Goal: Transaction & Acquisition: Purchase product/service

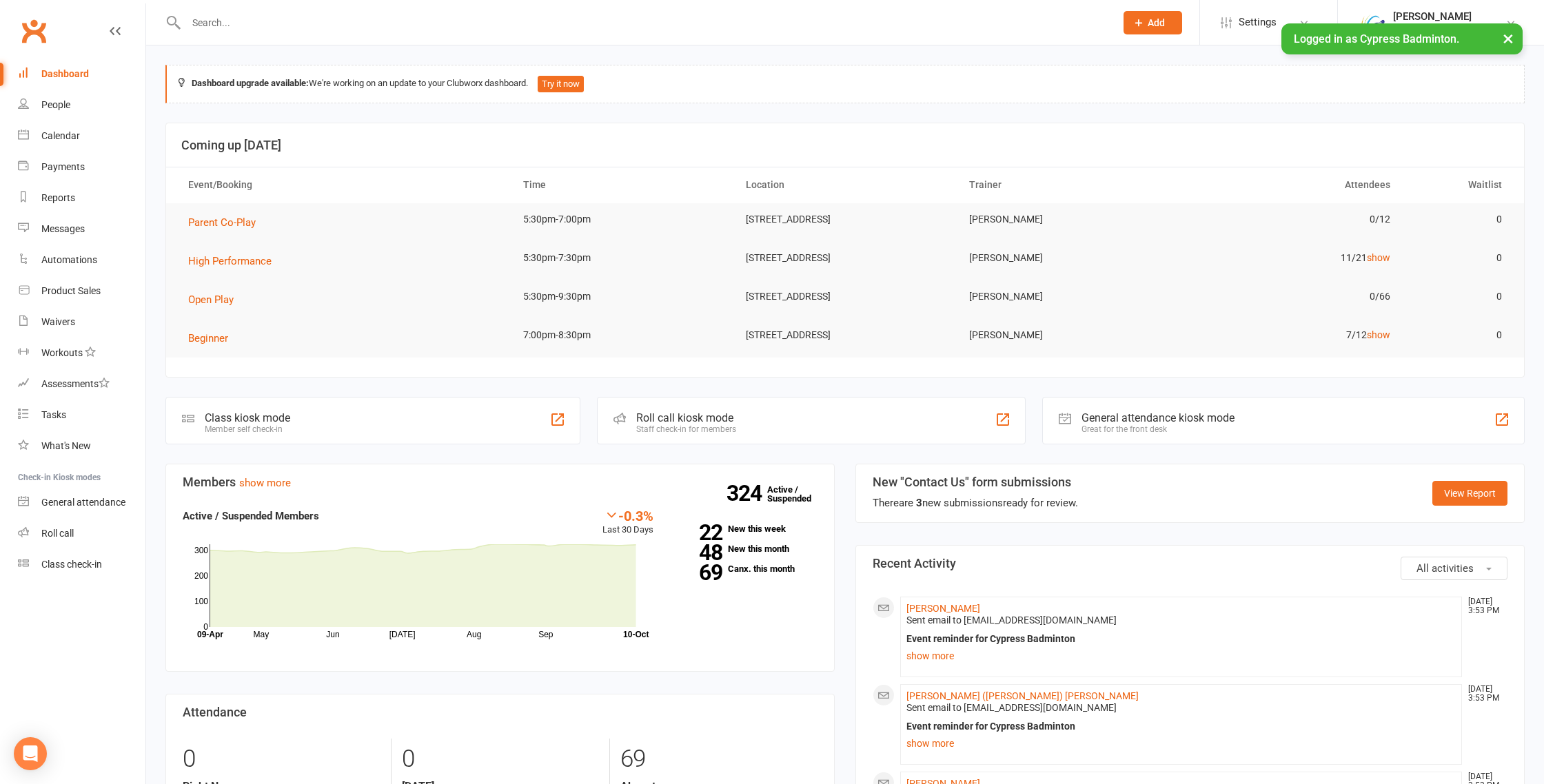
click at [296, 26] on input "text" at bounding box center [644, 23] width 924 height 19
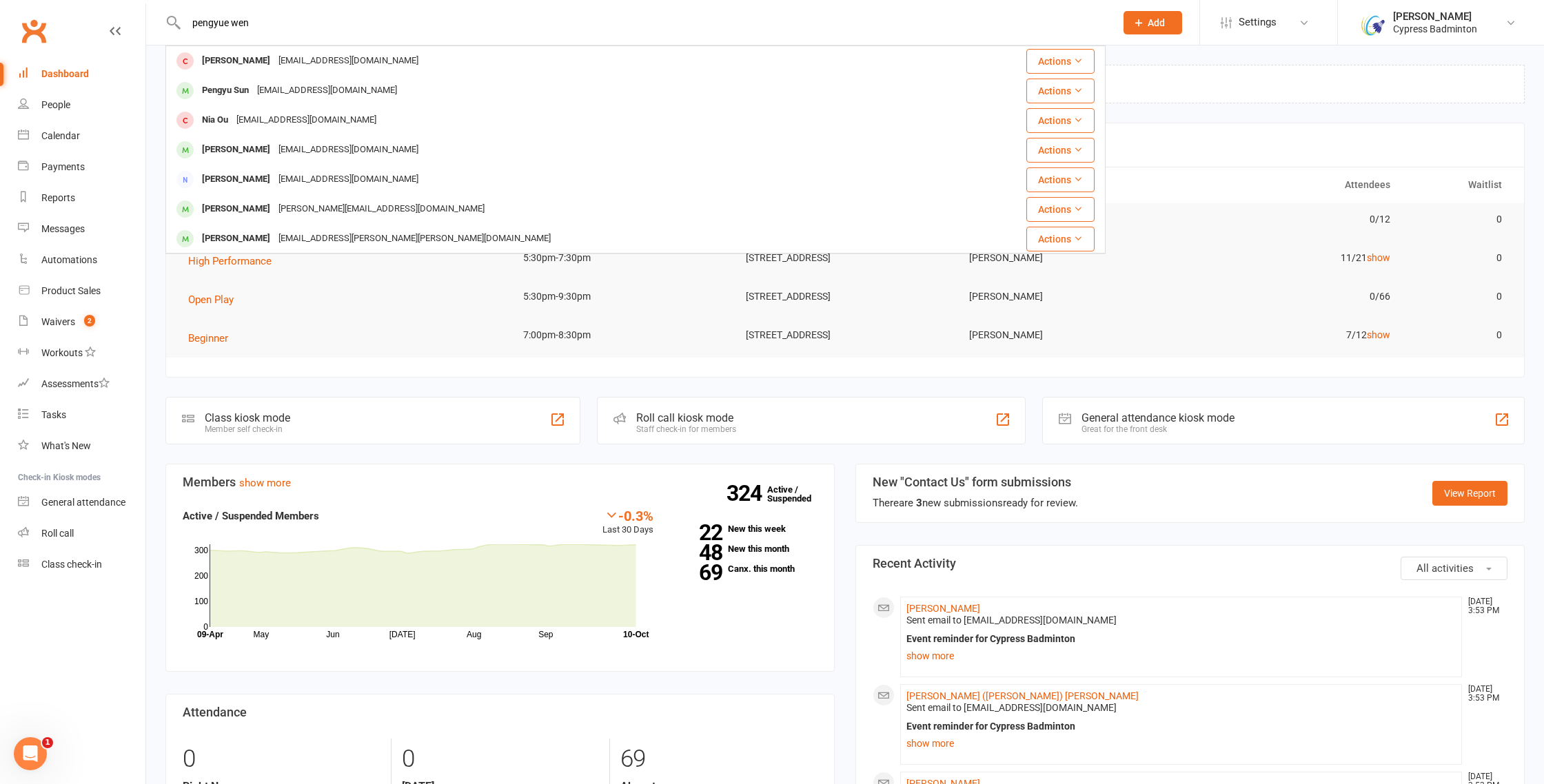
click at [212, 25] on input "pengyue wen" at bounding box center [644, 23] width 924 height 19
drag, startPoint x: 243, startPoint y: 21, endPoint x: 188, endPoint y: 20, distance: 55.0
click at [188, 20] on input "perry wen" at bounding box center [644, 23] width 924 height 19
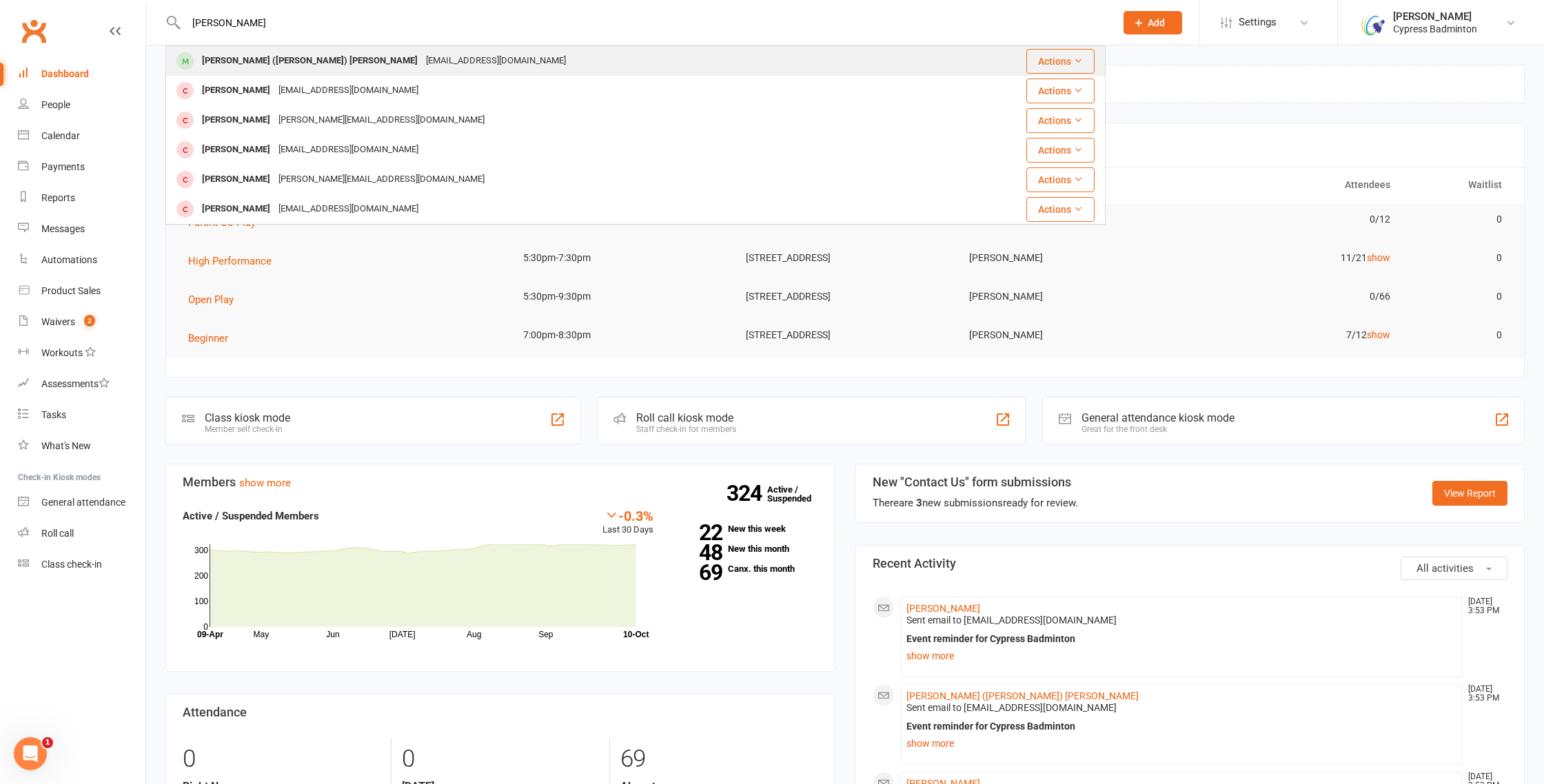
type input "[PERSON_NAME]"
click at [266, 61] on div "[PERSON_NAME] ([PERSON_NAME]) [PERSON_NAME]" at bounding box center [310, 61] width 224 height 20
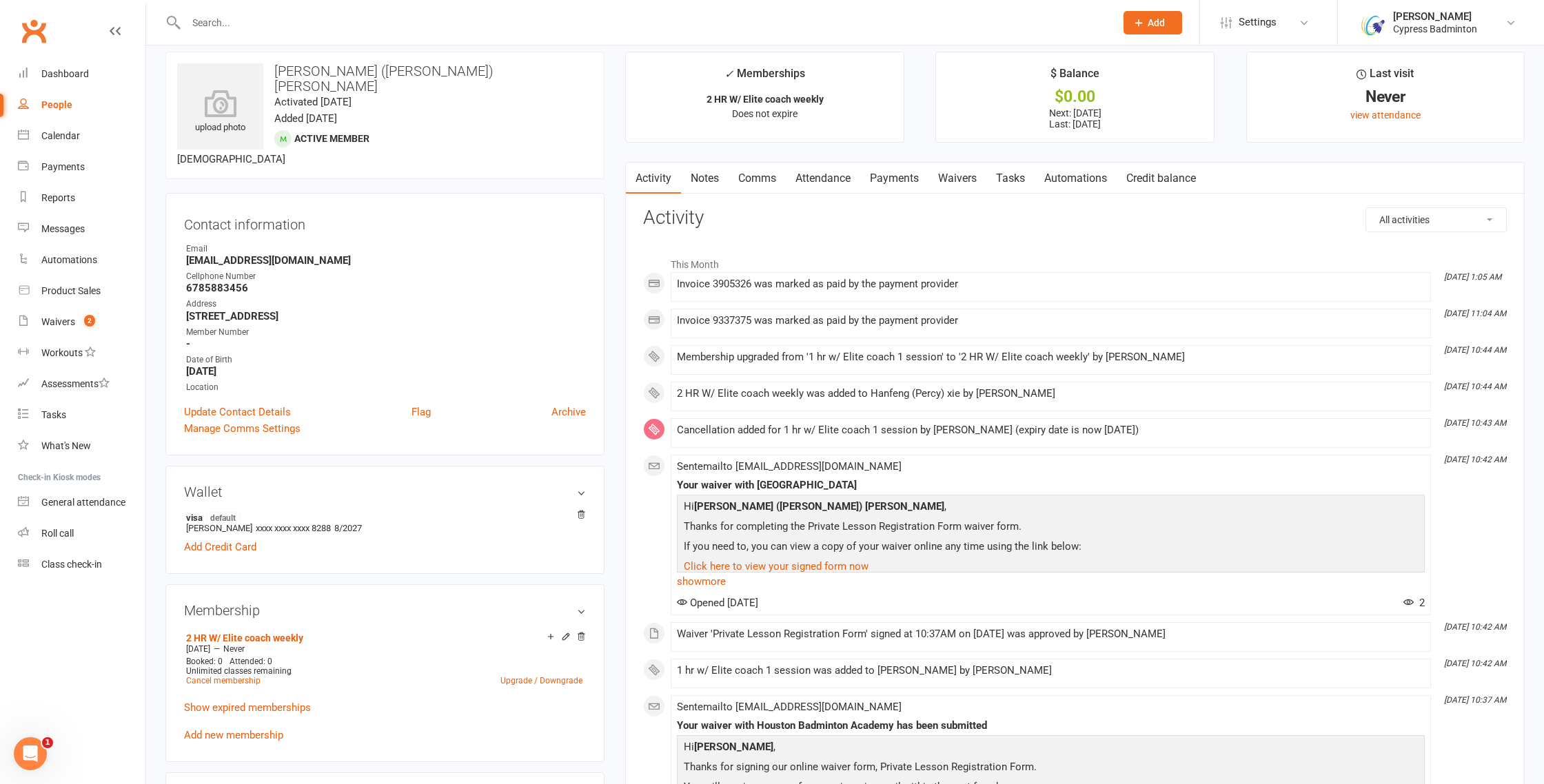
scroll to position [14, 0]
click at [896, 180] on link "Payments" at bounding box center [894, 178] width 68 height 32
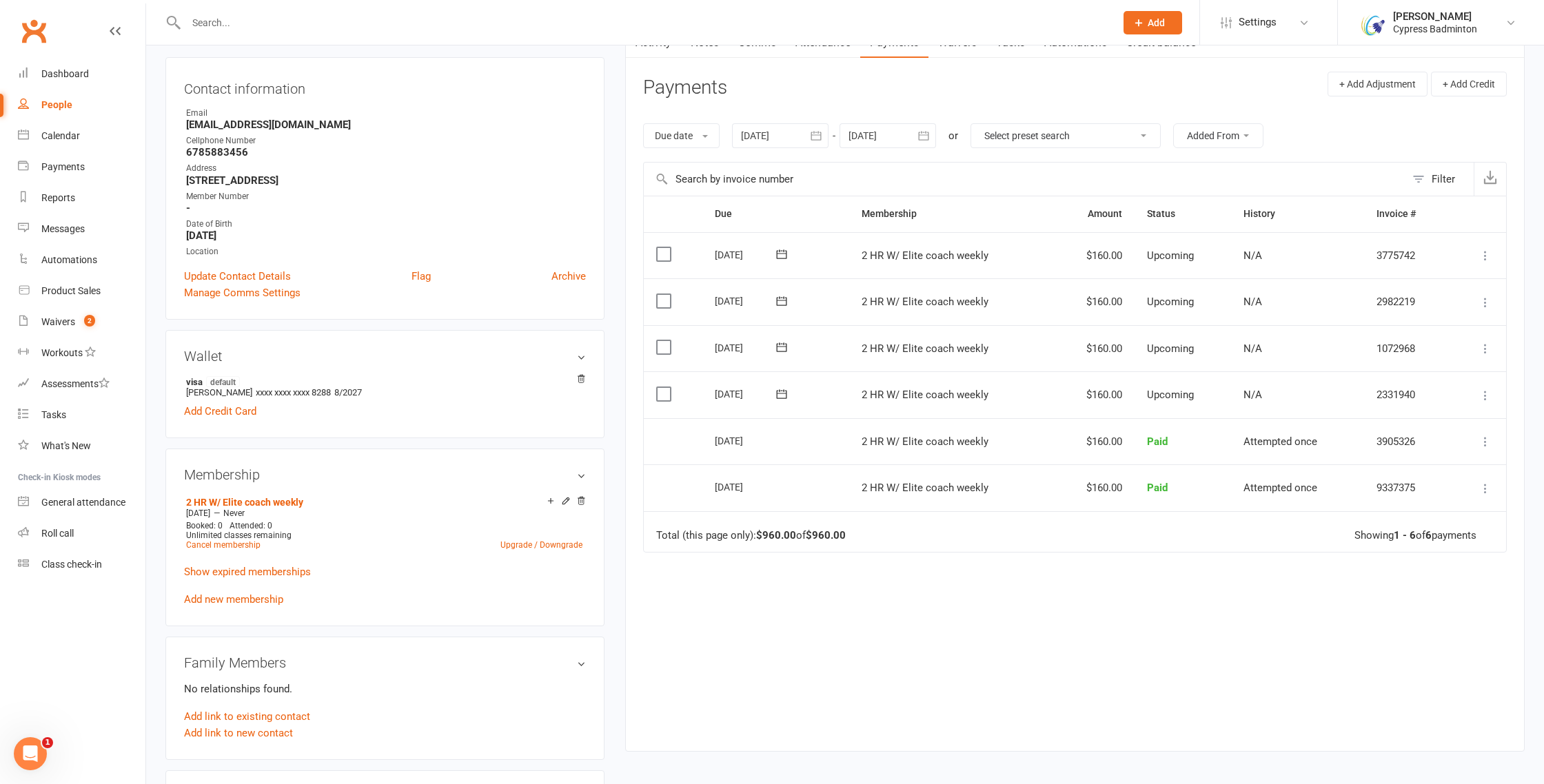
scroll to position [210, 0]
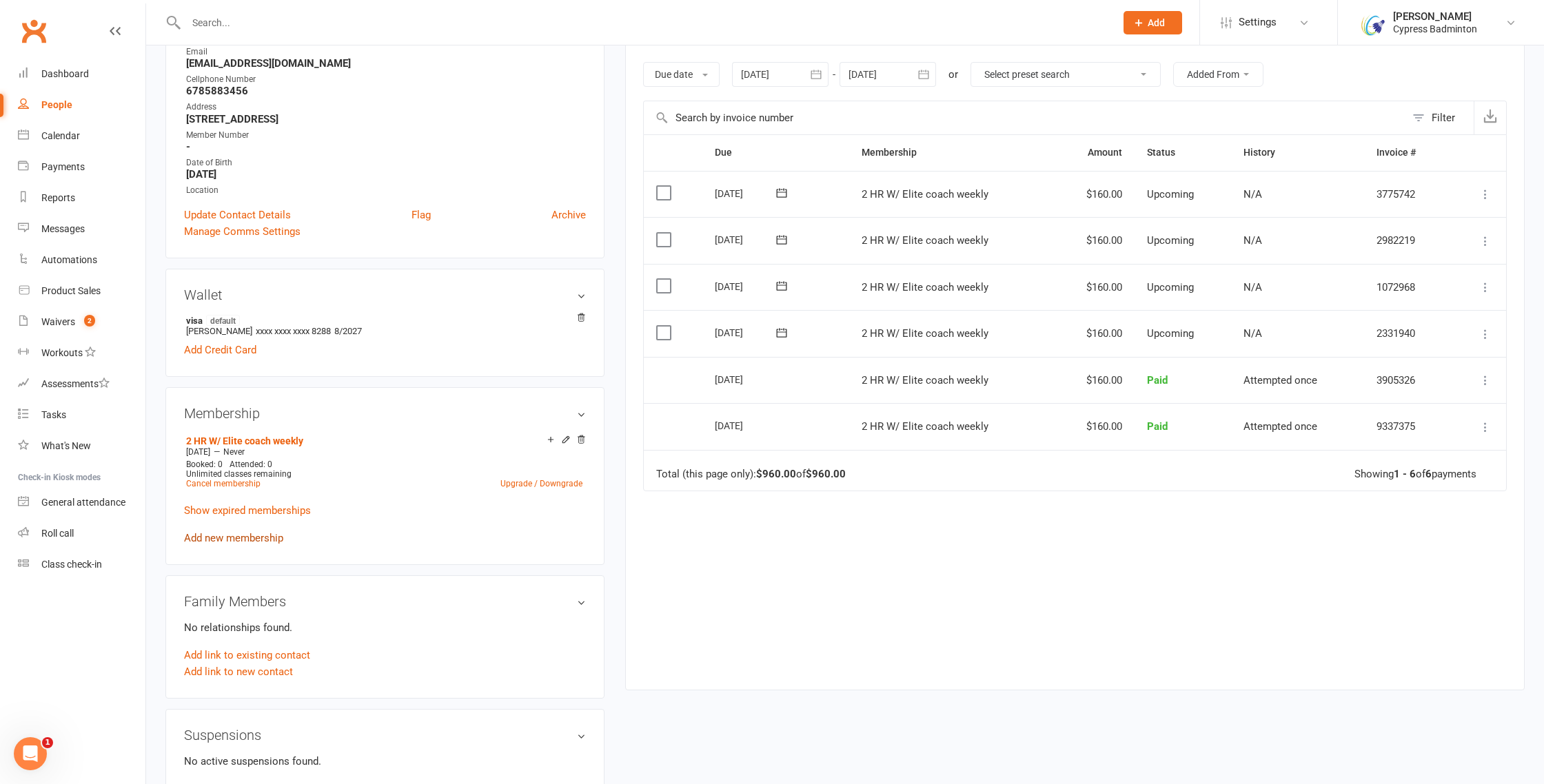
click at [246, 532] on link "Add new membership" at bounding box center [233, 539] width 99 height 13
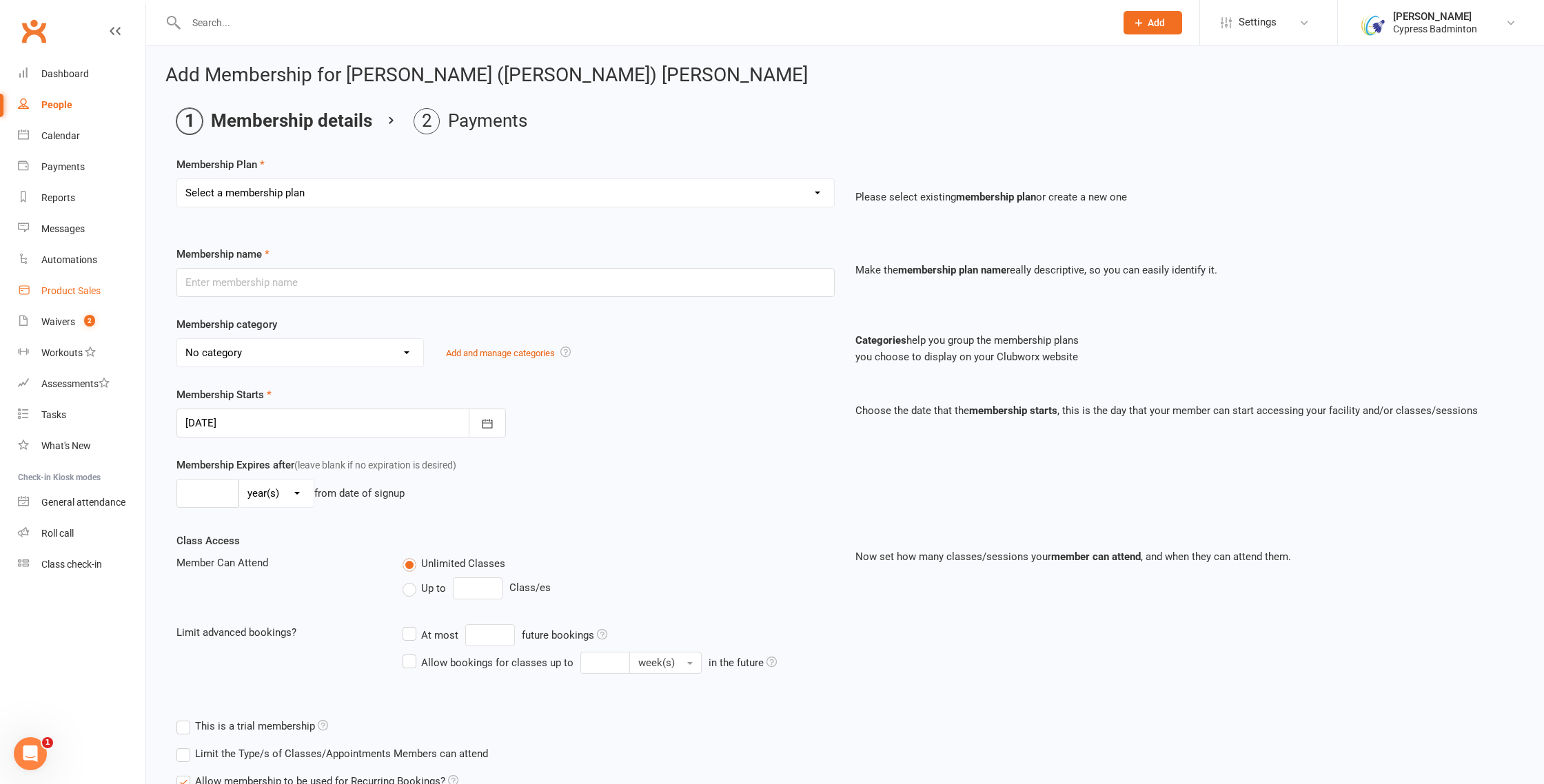
click at [70, 289] on div "Product Sales" at bounding box center [71, 291] width 59 height 11
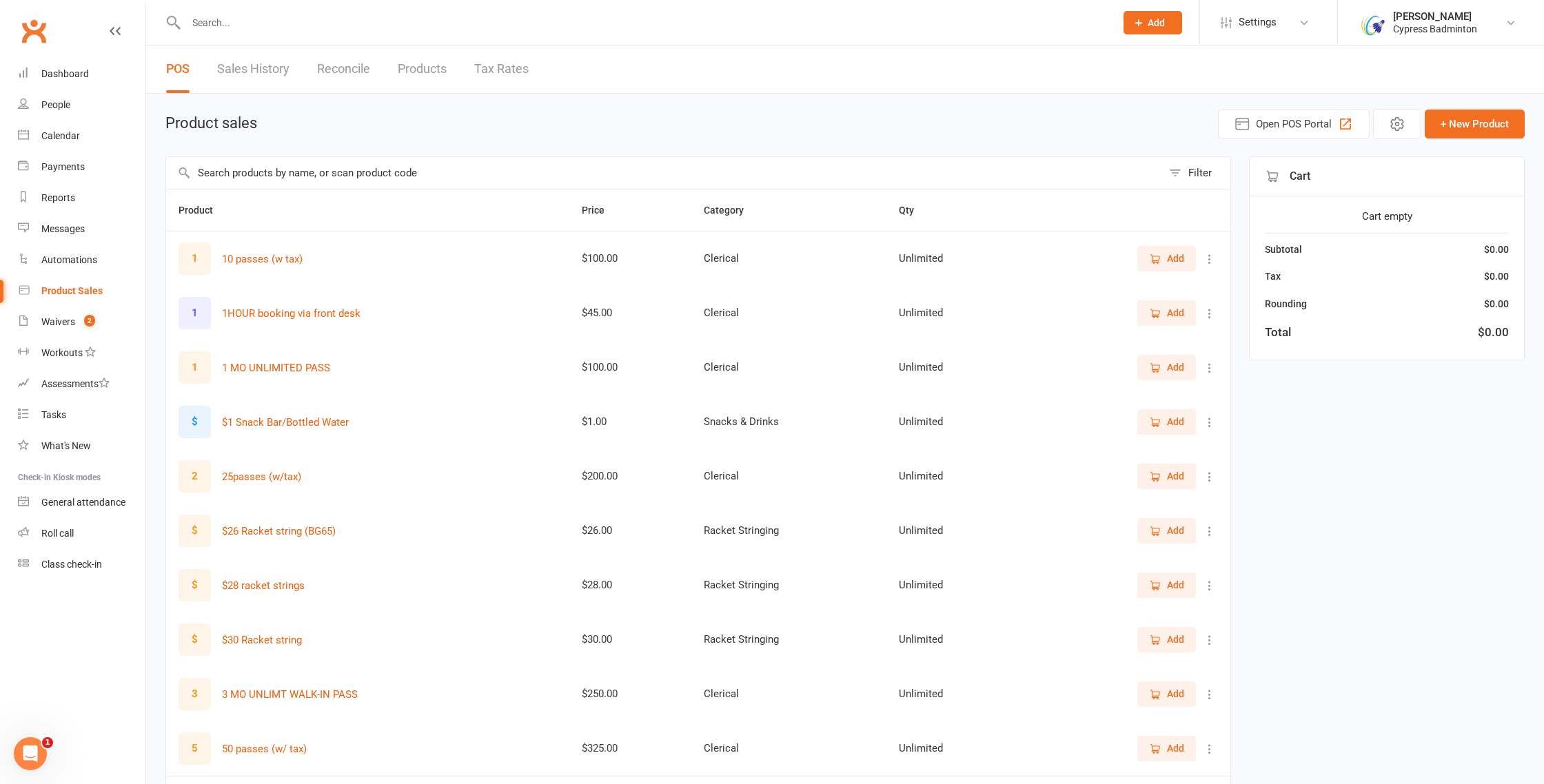
click at [278, 172] on input "text" at bounding box center [664, 173] width 996 height 32
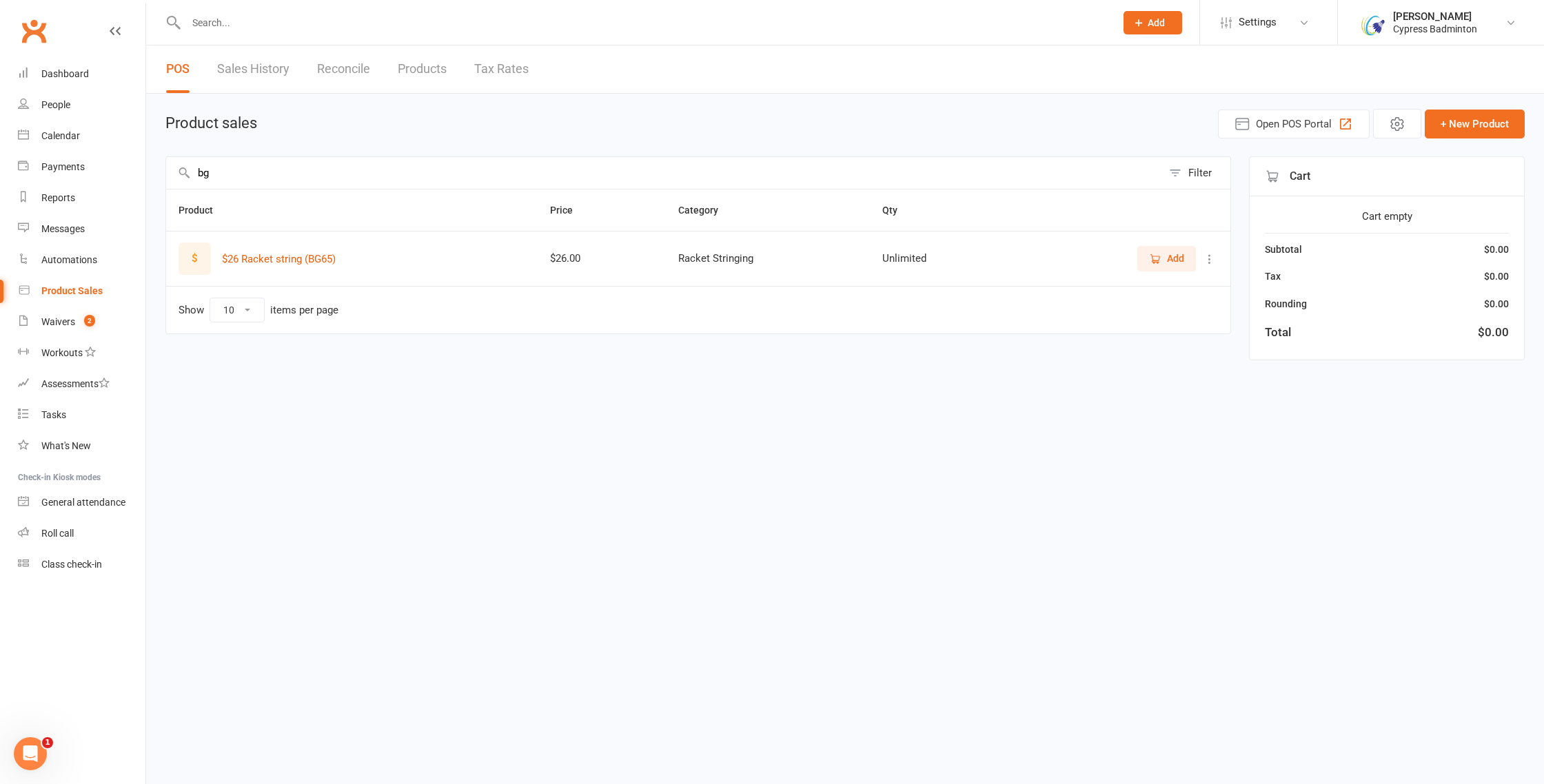
drag, startPoint x: 214, startPoint y: 177, endPoint x: 183, endPoint y: 174, distance: 31.1
click at [183, 174] on div "bg Filter" at bounding box center [698, 173] width 1066 height 32
type input "b"
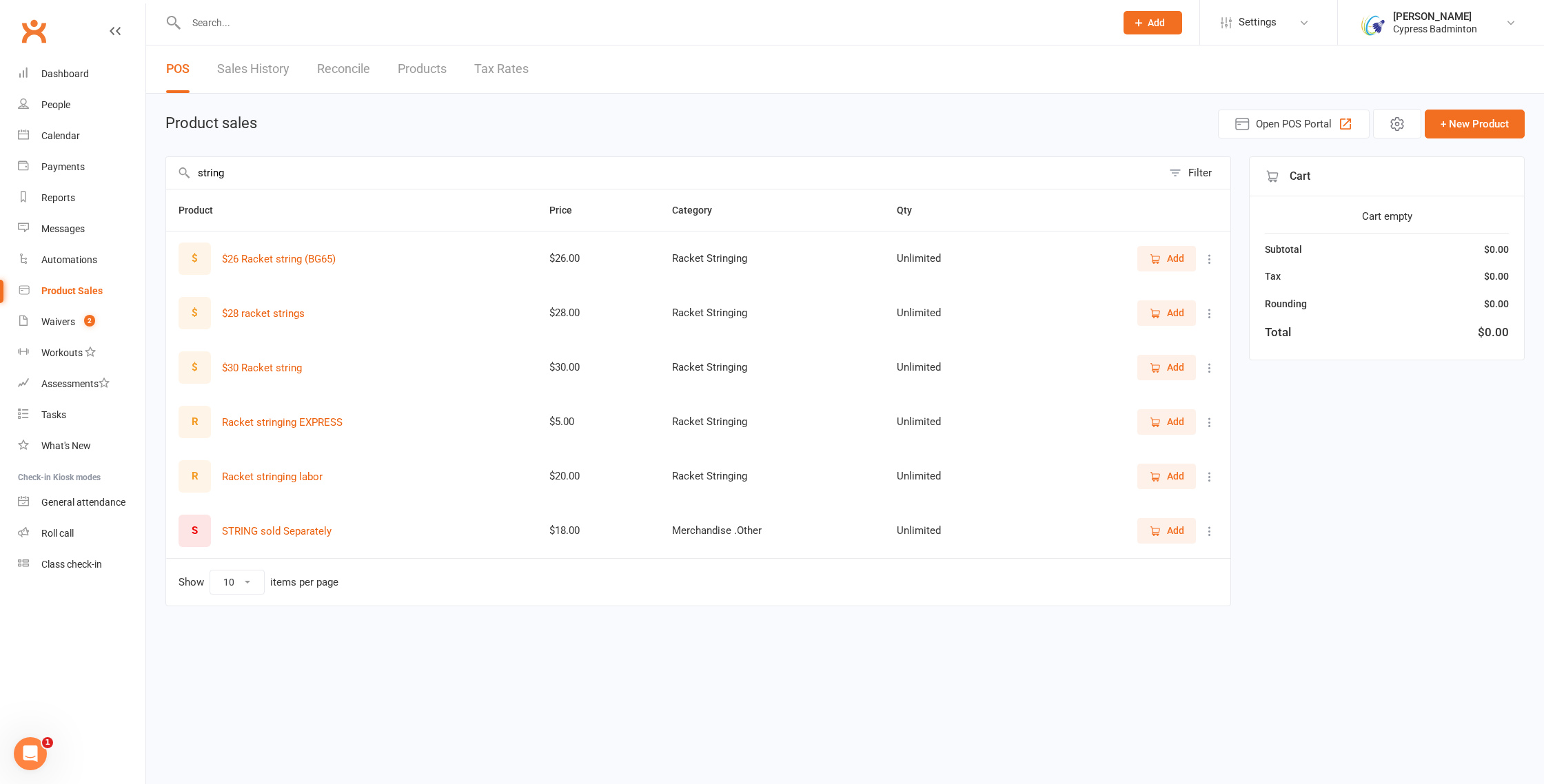
type input "string"
click at [1165, 311] on span "Add" at bounding box center [1167, 313] width 35 height 16
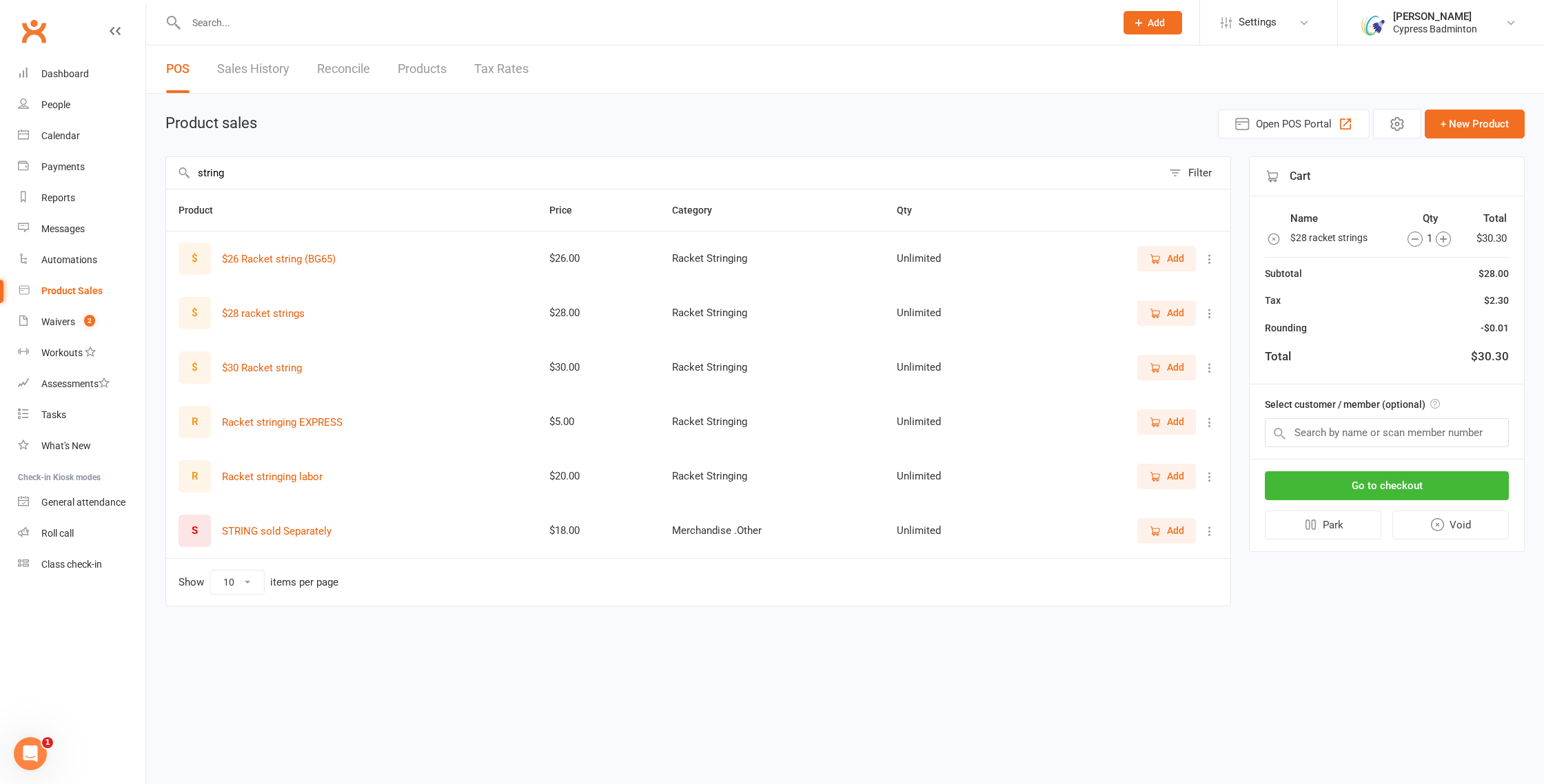
click at [1165, 311] on span "Add" at bounding box center [1167, 313] width 35 height 16
click at [1442, 438] on input "text" at bounding box center [1387, 432] width 244 height 29
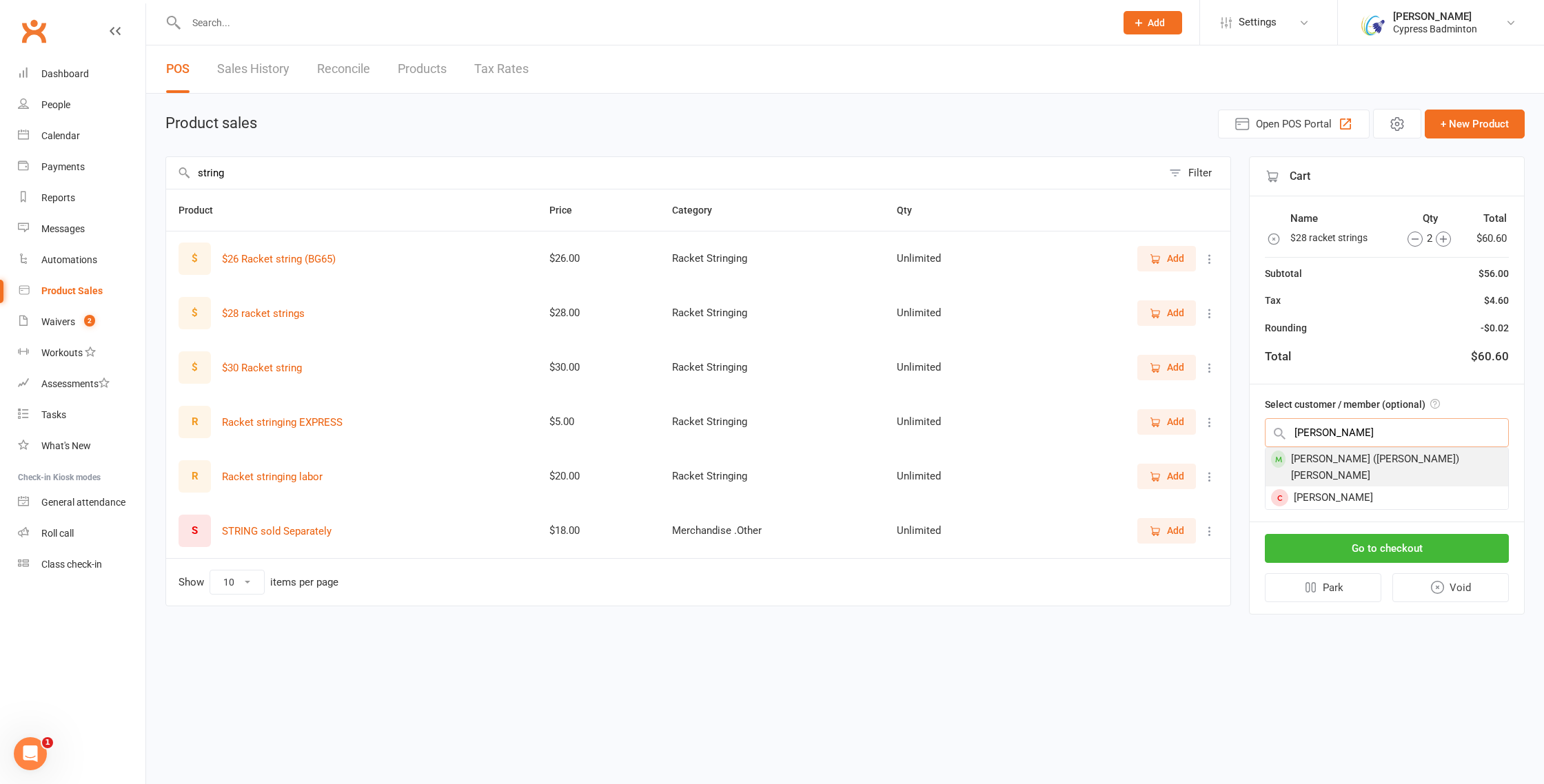
type input "[PERSON_NAME]"
click at [1461, 463] on div "[PERSON_NAME] ([PERSON_NAME]) [PERSON_NAME]" at bounding box center [1387, 467] width 243 height 39
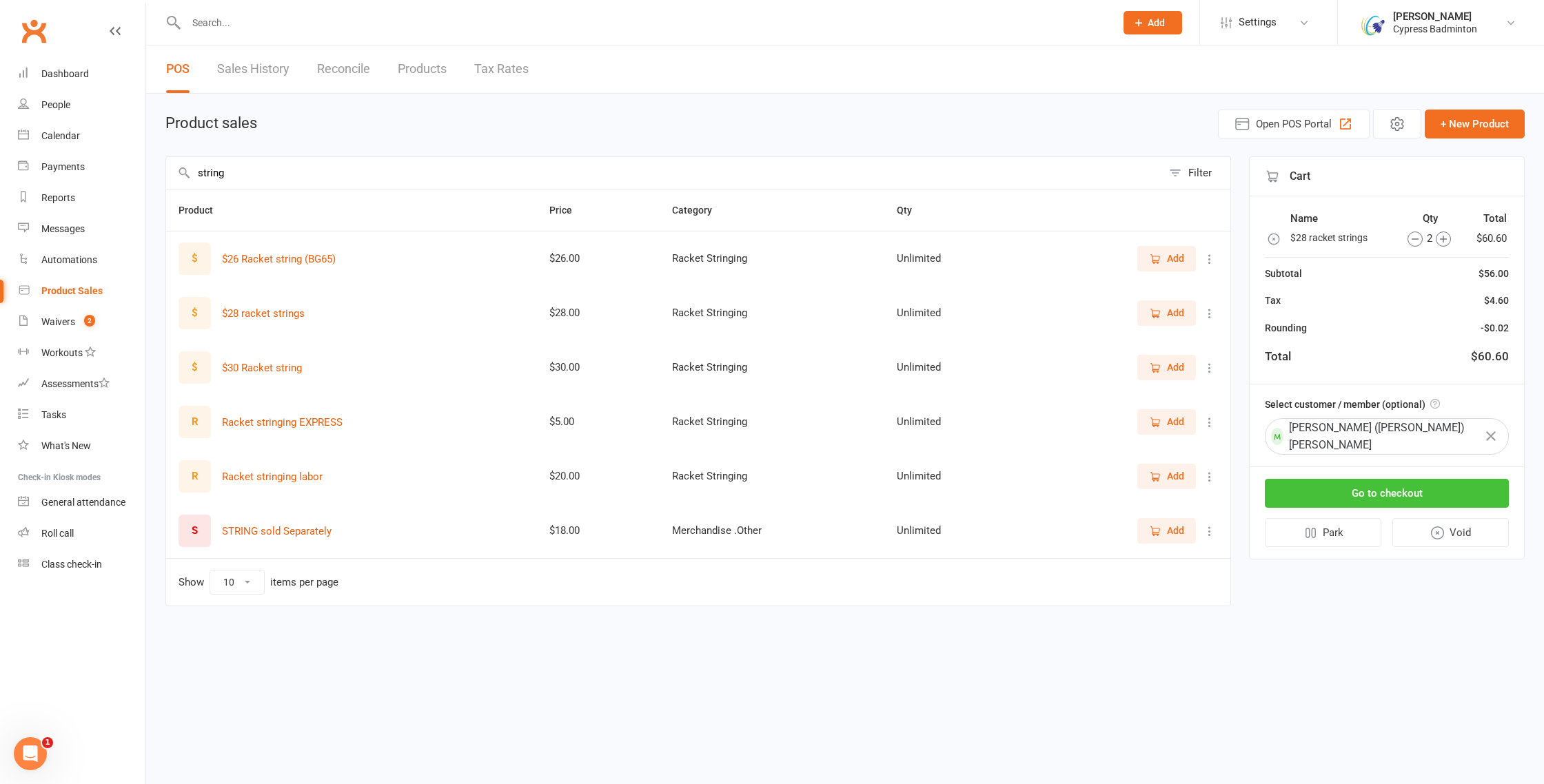
click at [1419, 486] on button "Go to checkout" at bounding box center [1387, 493] width 244 height 29
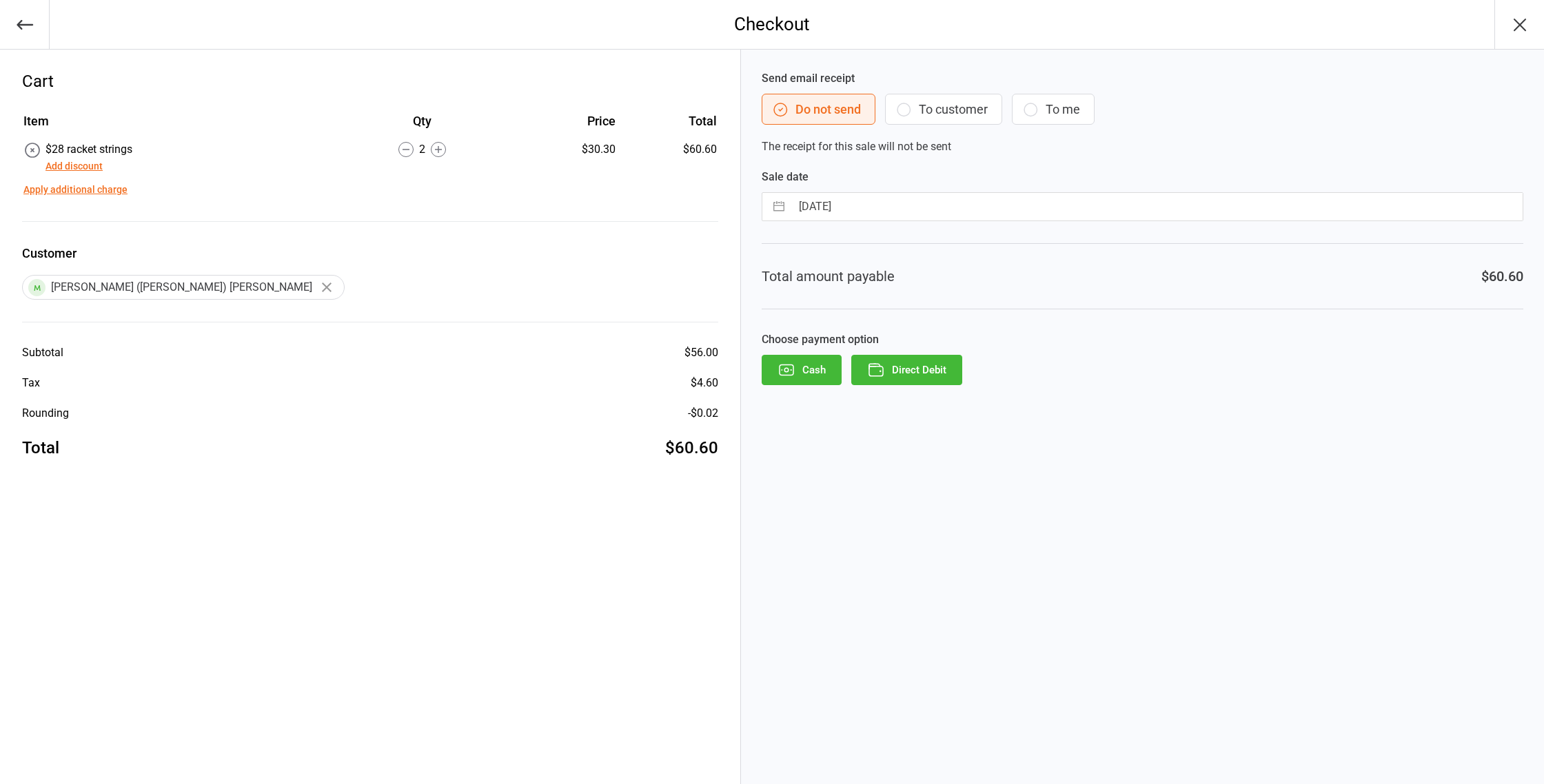
click at [905, 374] on button "Direct Debit" at bounding box center [906, 369] width 111 height 30
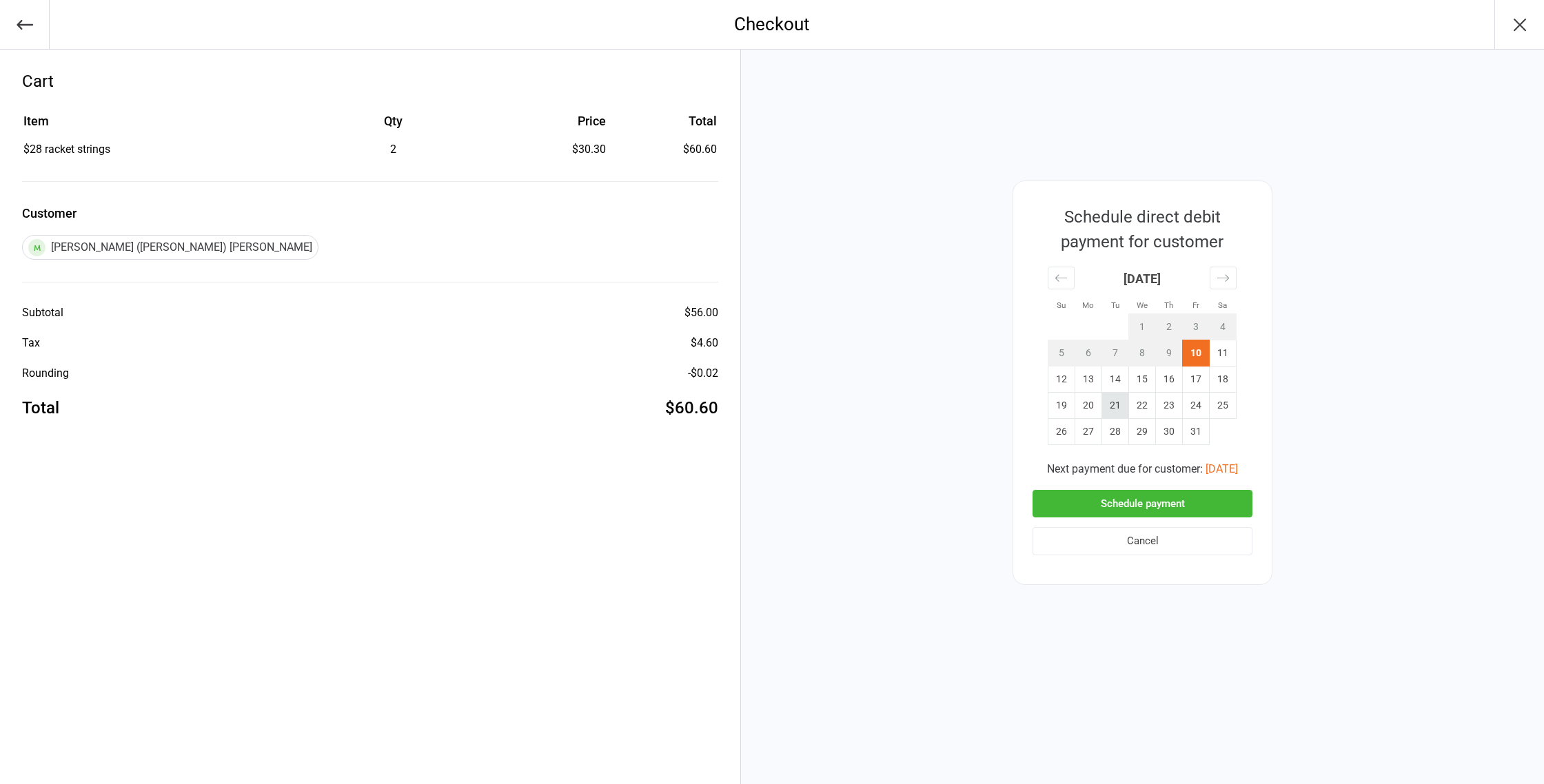
click at [1108, 404] on td "21" at bounding box center [1116, 405] width 27 height 26
click at [23, 28] on icon "button" at bounding box center [25, 25] width 19 height 19
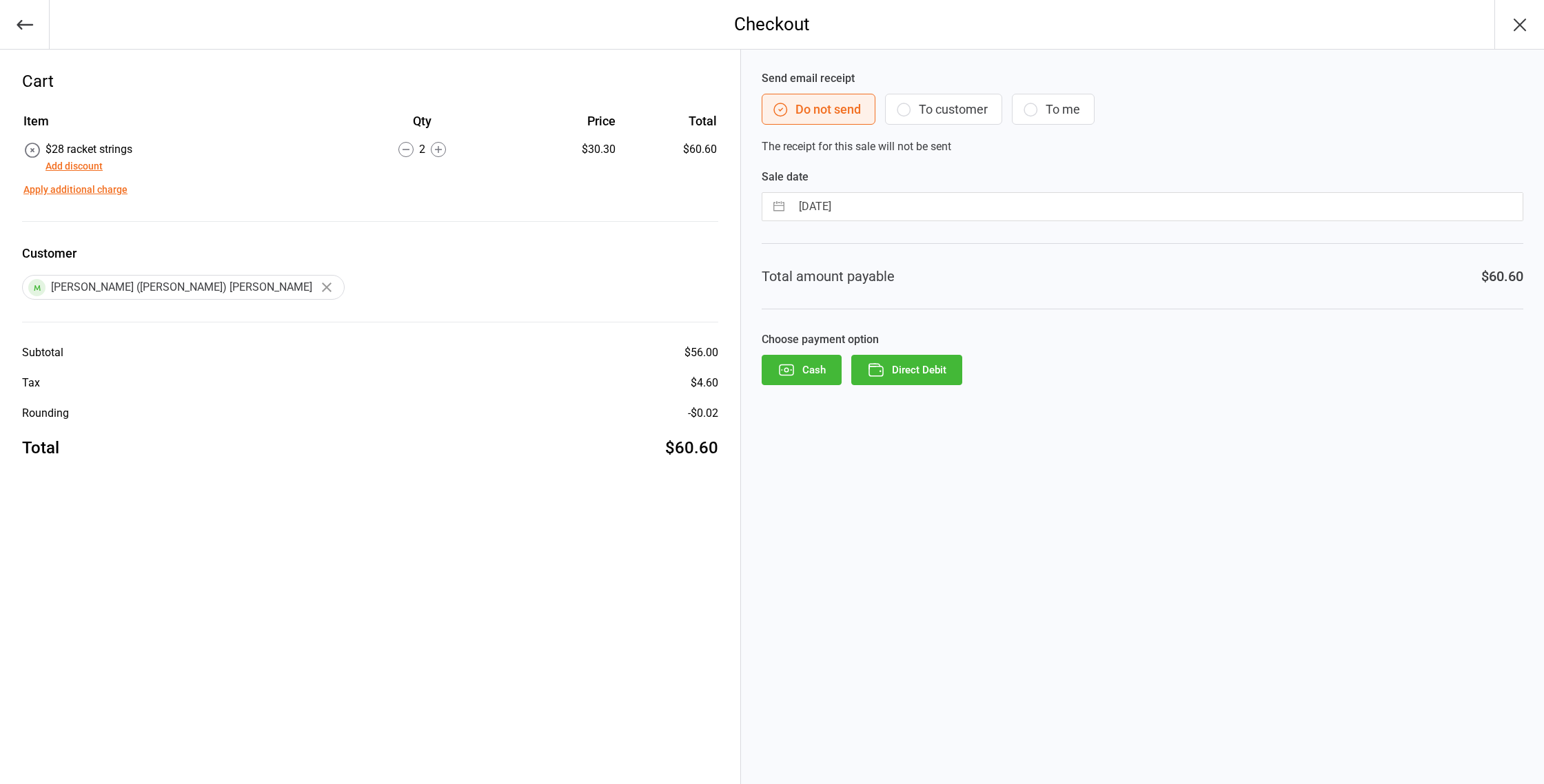
click at [23, 28] on icon "button" at bounding box center [25, 25] width 19 height 19
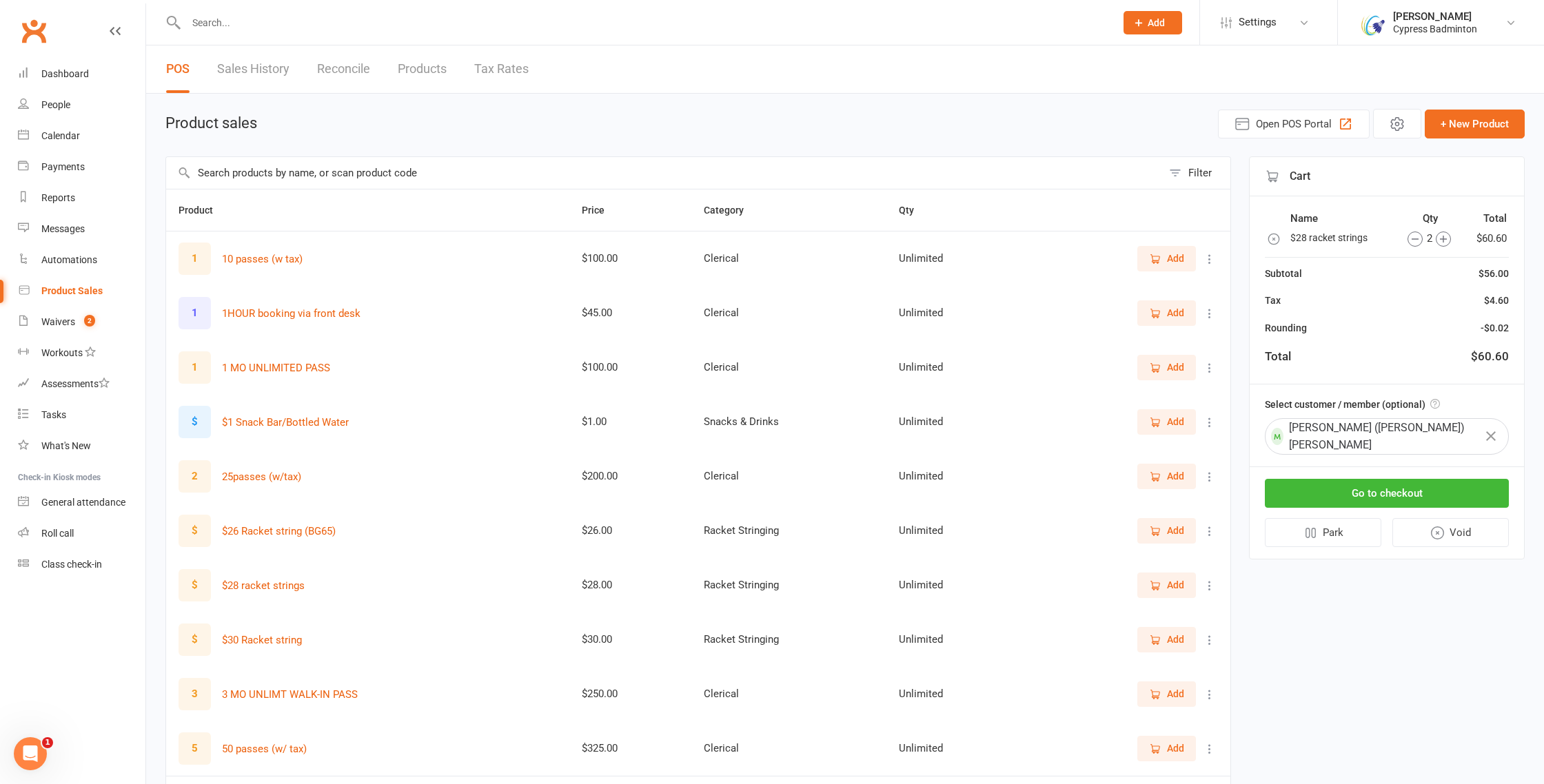
click at [274, 167] on input "text" at bounding box center [664, 173] width 996 height 32
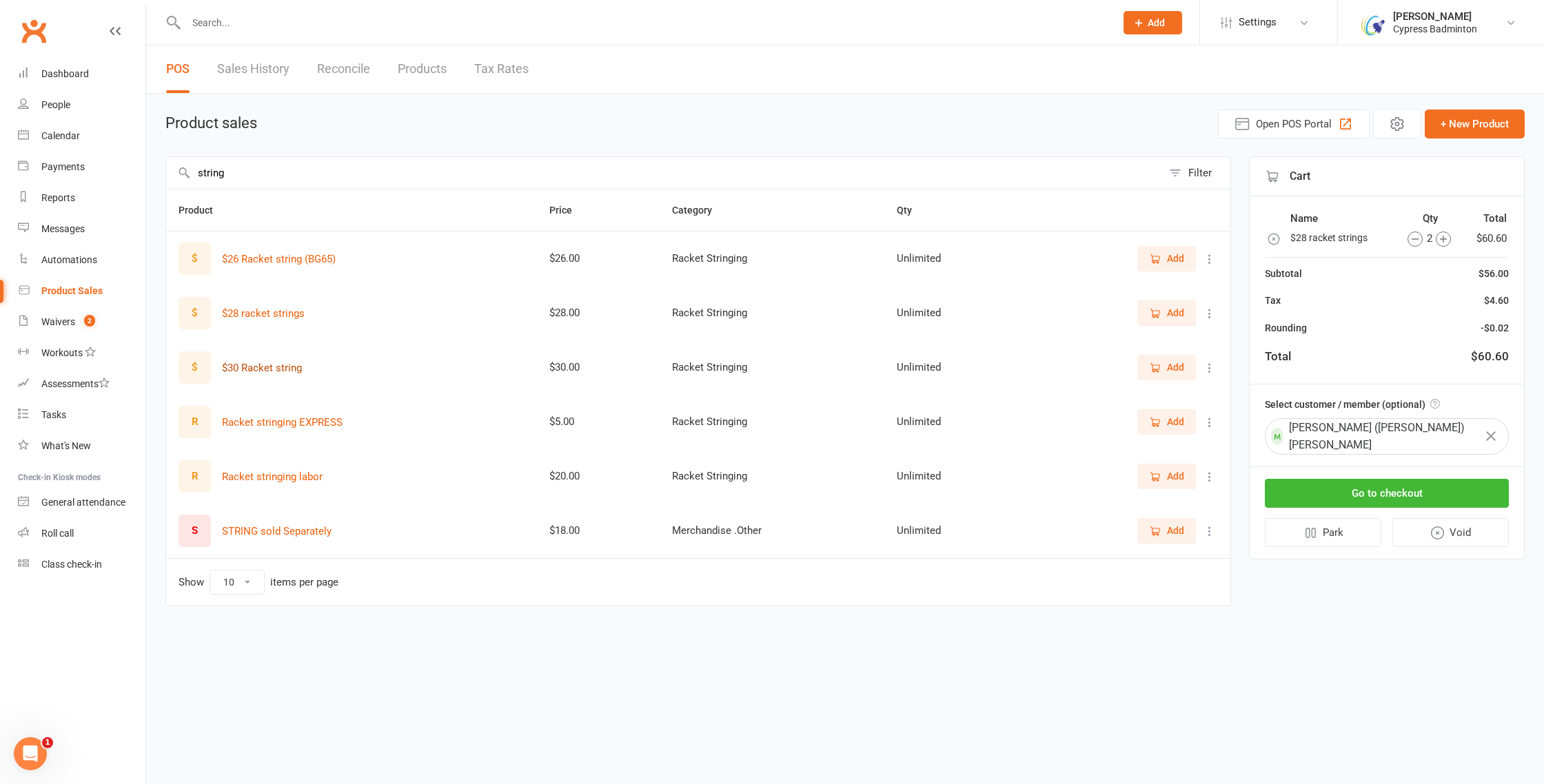
type input "string"
click at [279, 367] on button "$30 Racket string" at bounding box center [262, 367] width 80 height 16
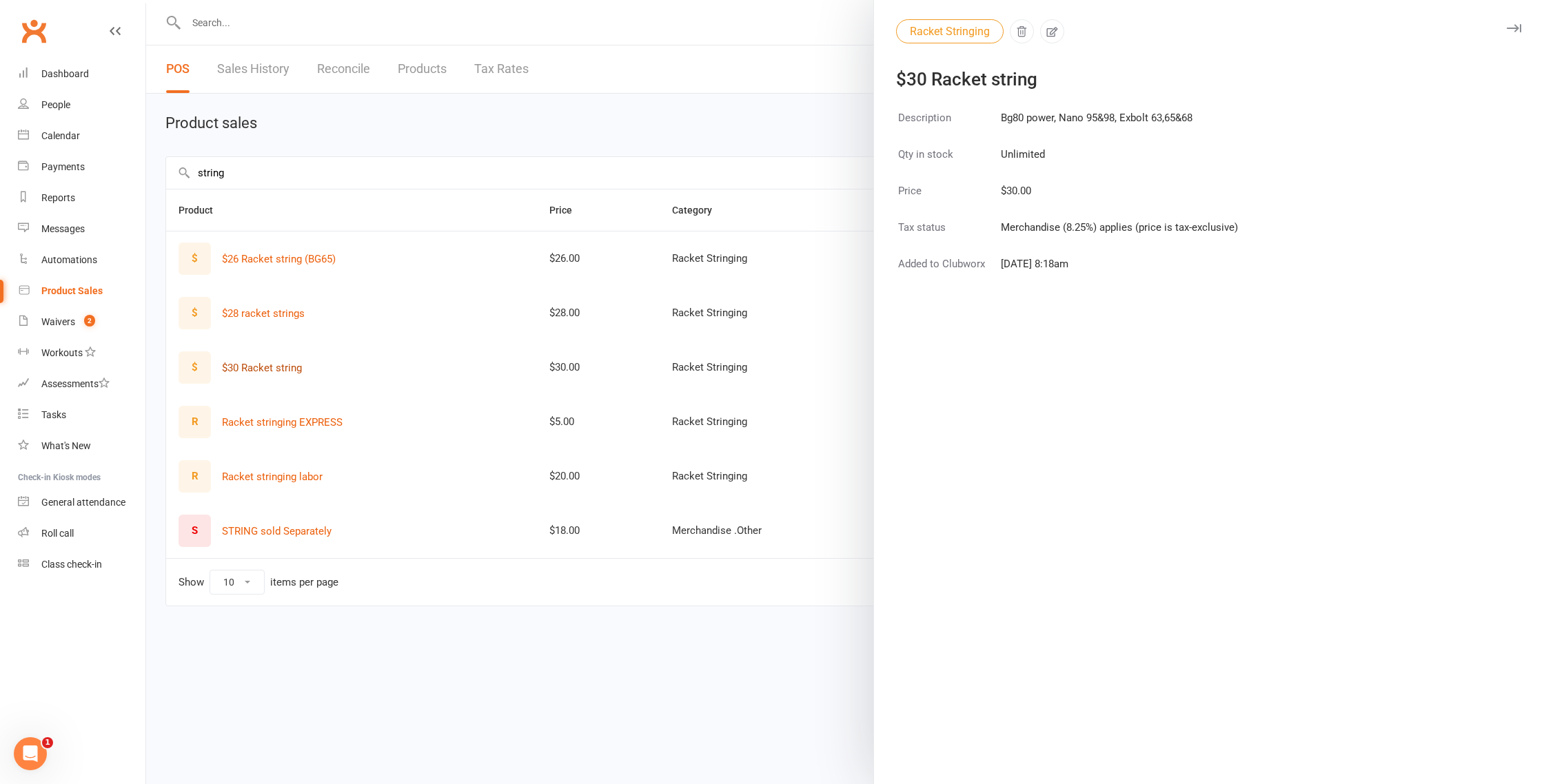
click at [279, 367] on div at bounding box center [845, 392] width 1398 height 784
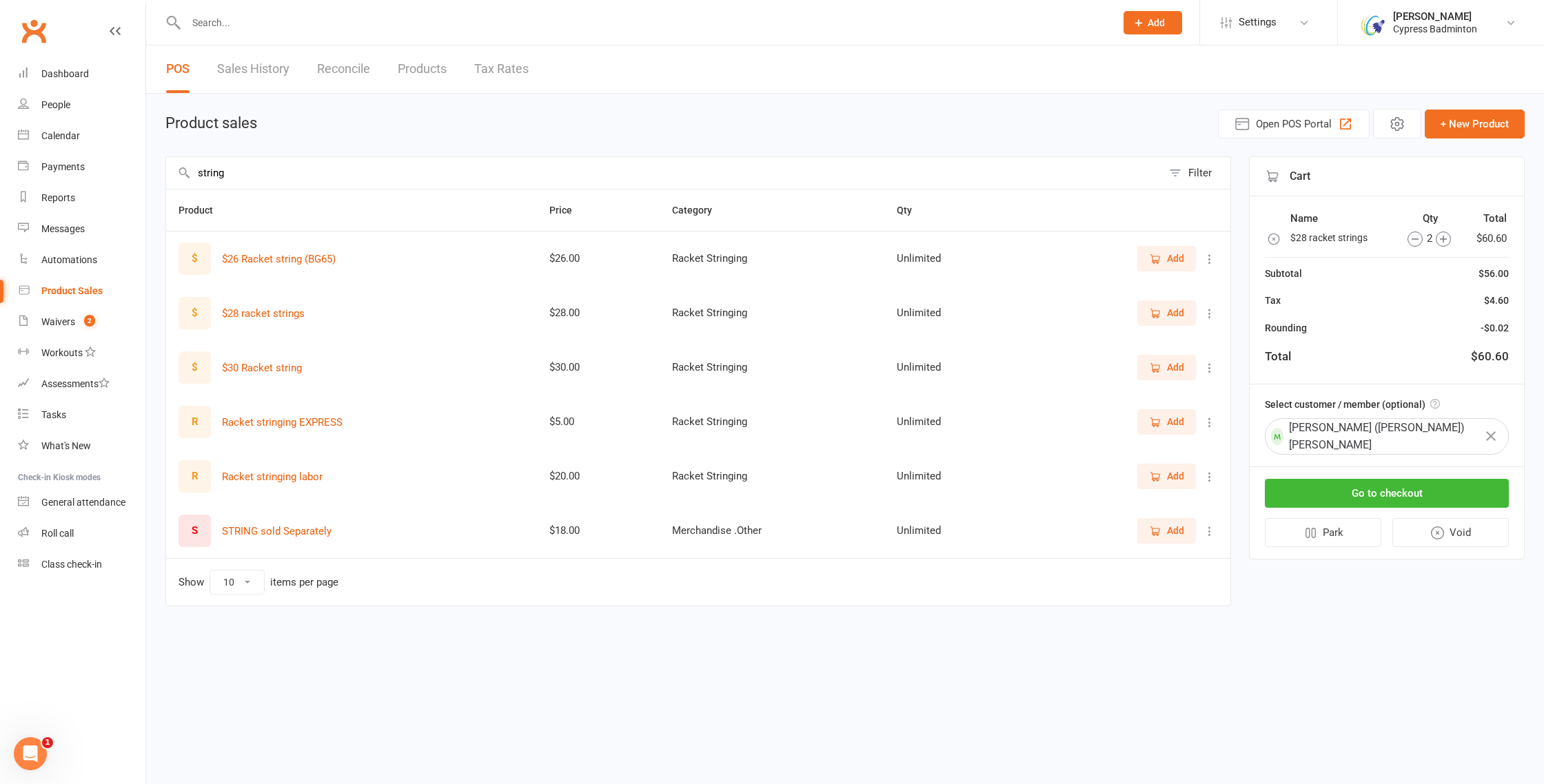
click at [1274, 236] on icon "button" at bounding box center [1274, 239] width 14 height 14
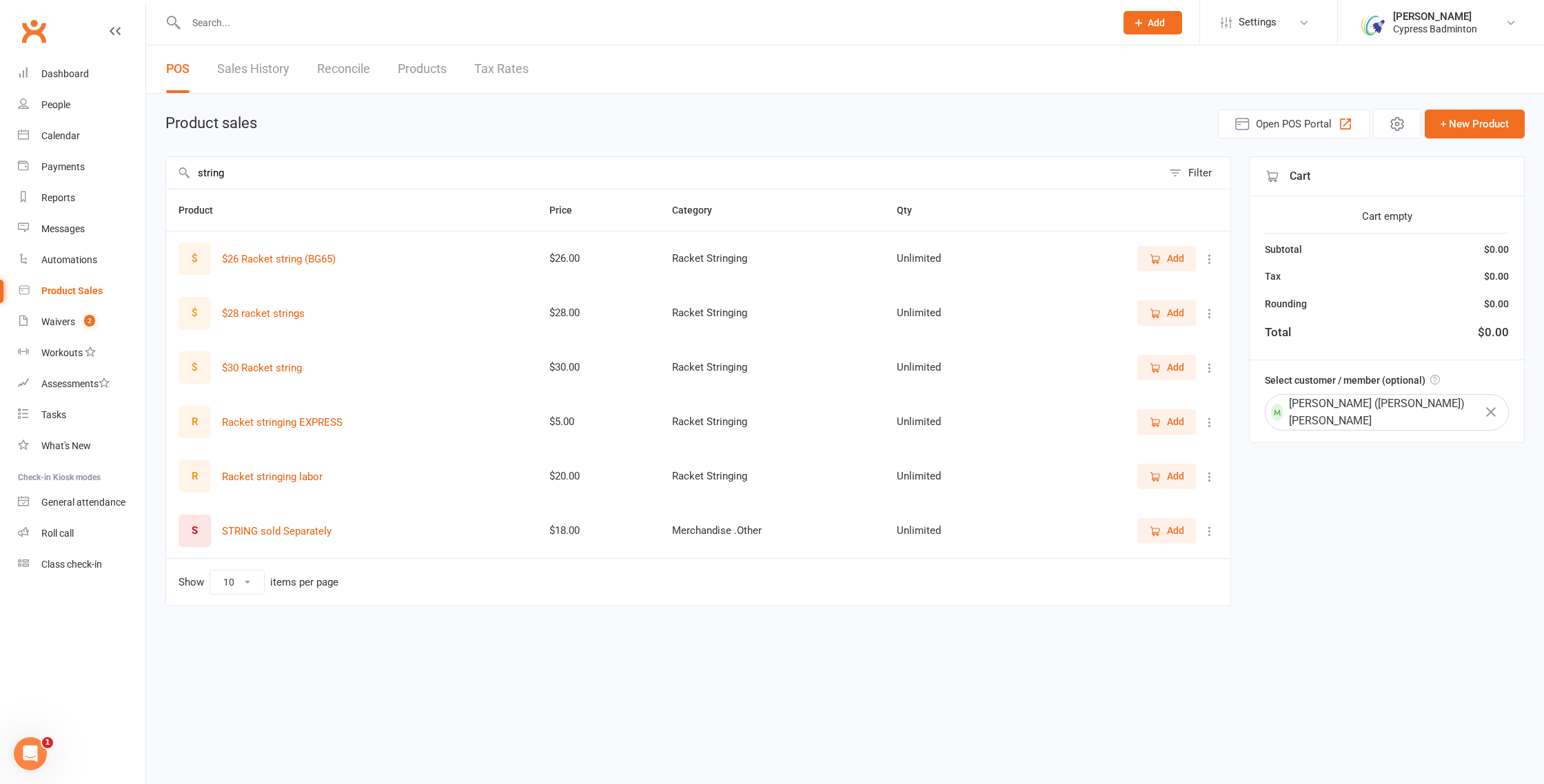
click at [1165, 369] on span "Add" at bounding box center [1167, 367] width 35 height 16
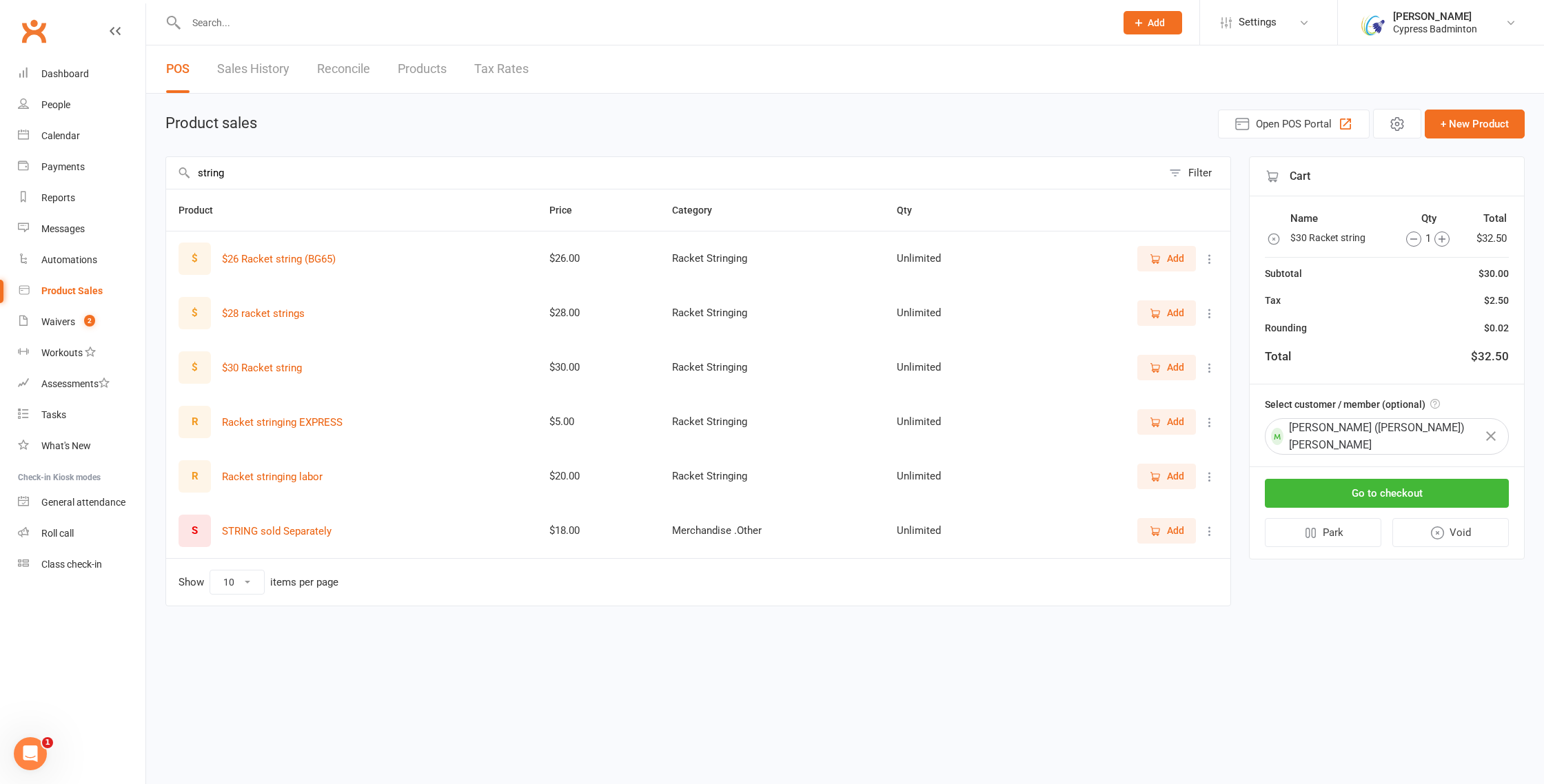
click at [1165, 369] on span "Add" at bounding box center [1167, 367] width 35 height 16
click at [1418, 480] on button "Go to checkout" at bounding box center [1387, 493] width 244 height 29
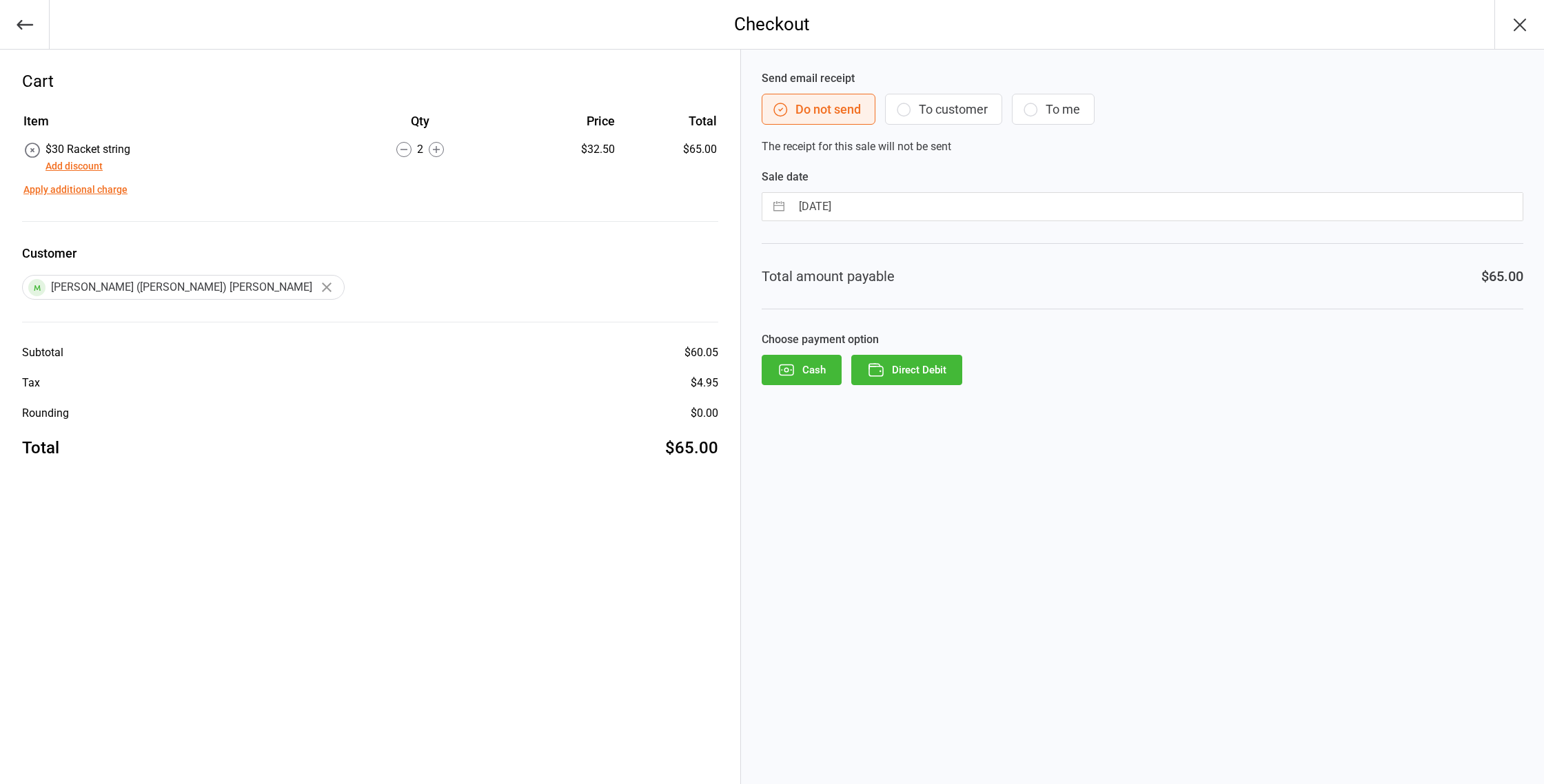
click at [893, 372] on button "Direct Debit" at bounding box center [906, 369] width 111 height 30
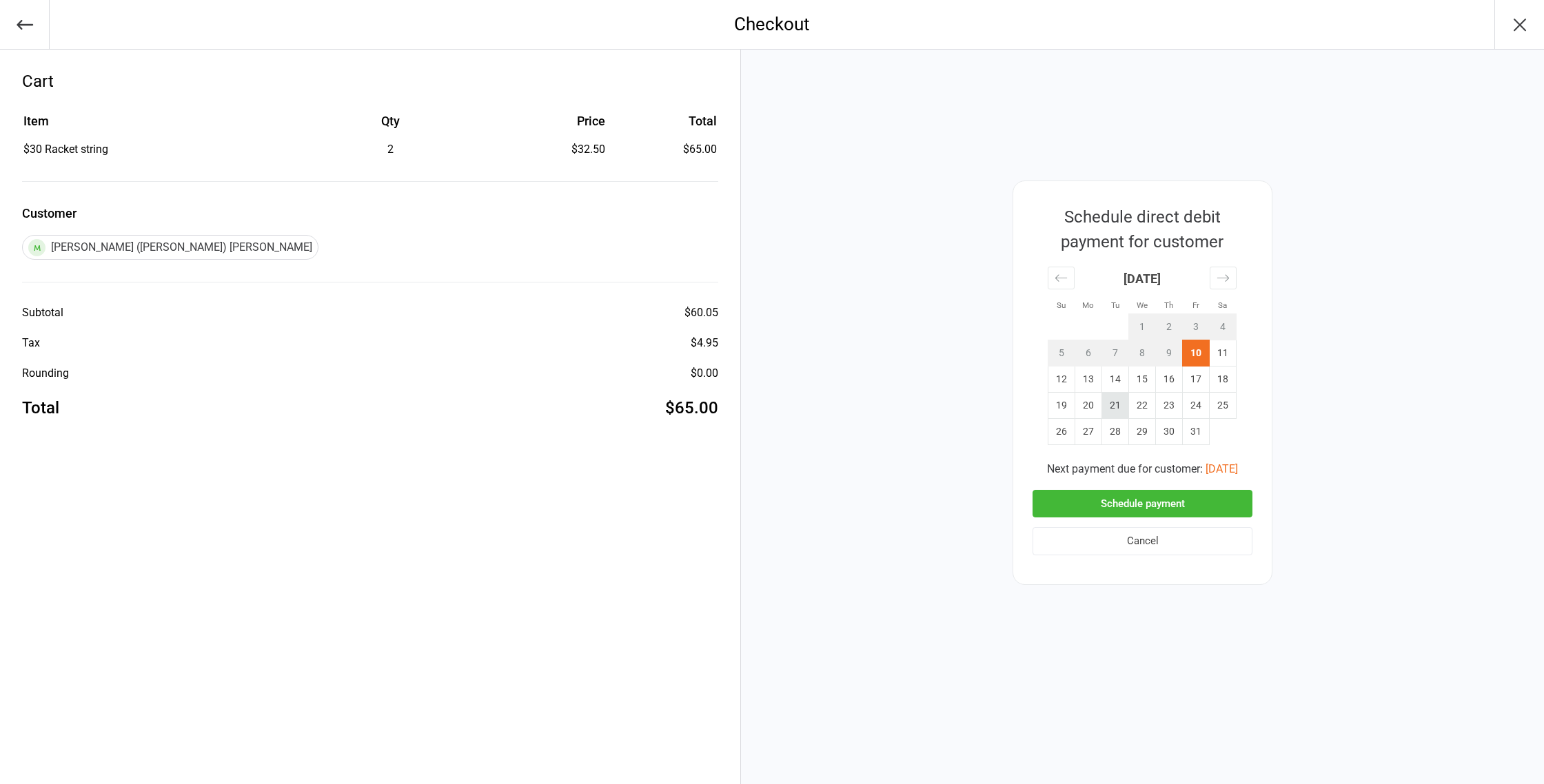
click at [1115, 406] on td "21" at bounding box center [1116, 405] width 27 height 26
click at [1143, 501] on button "Schedule payment" at bounding box center [1143, 504] width 220 height 28
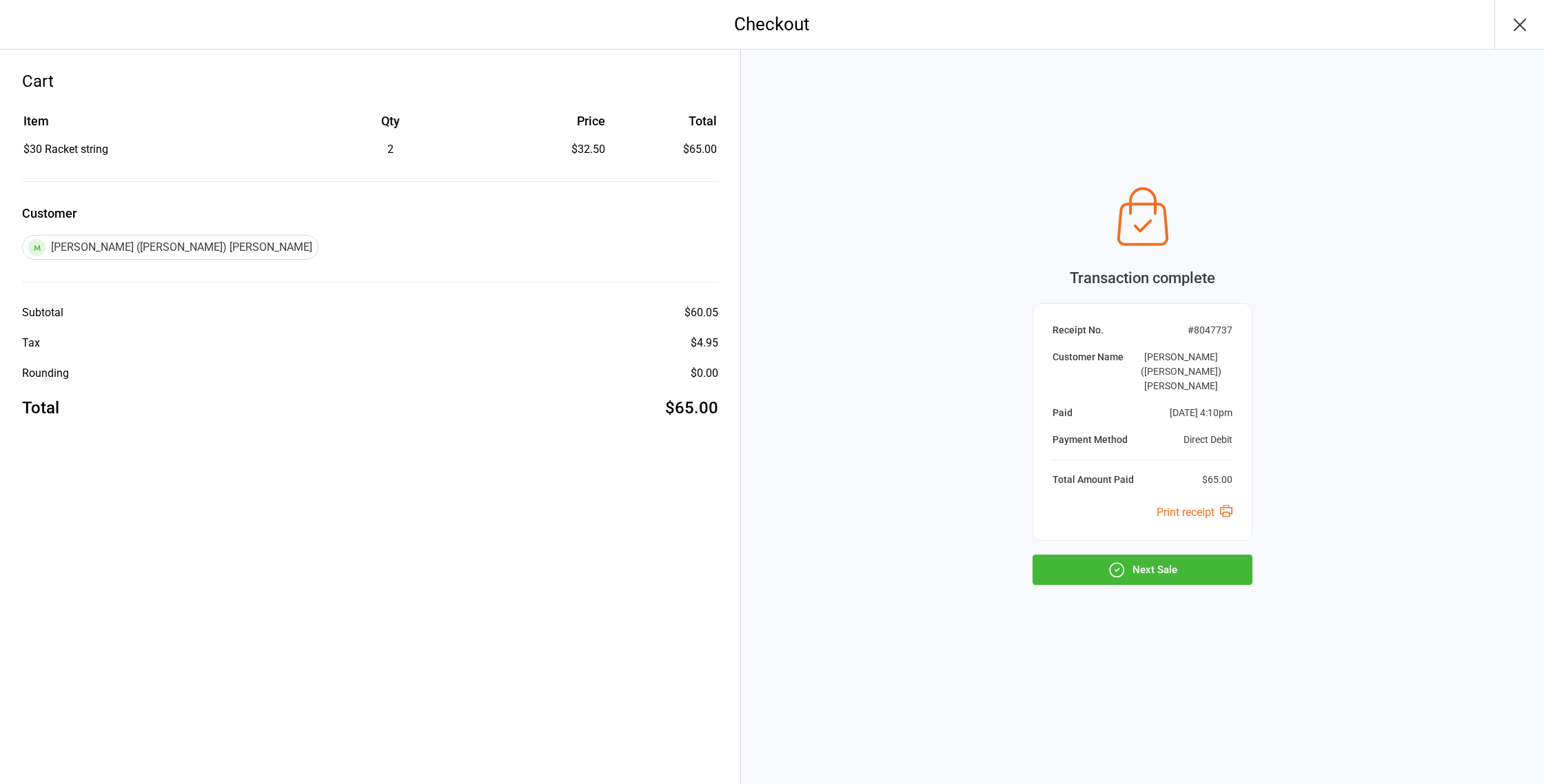
click at [1514, 20] on icon "button" at bounding box center [1519, 25] width 22 height 22
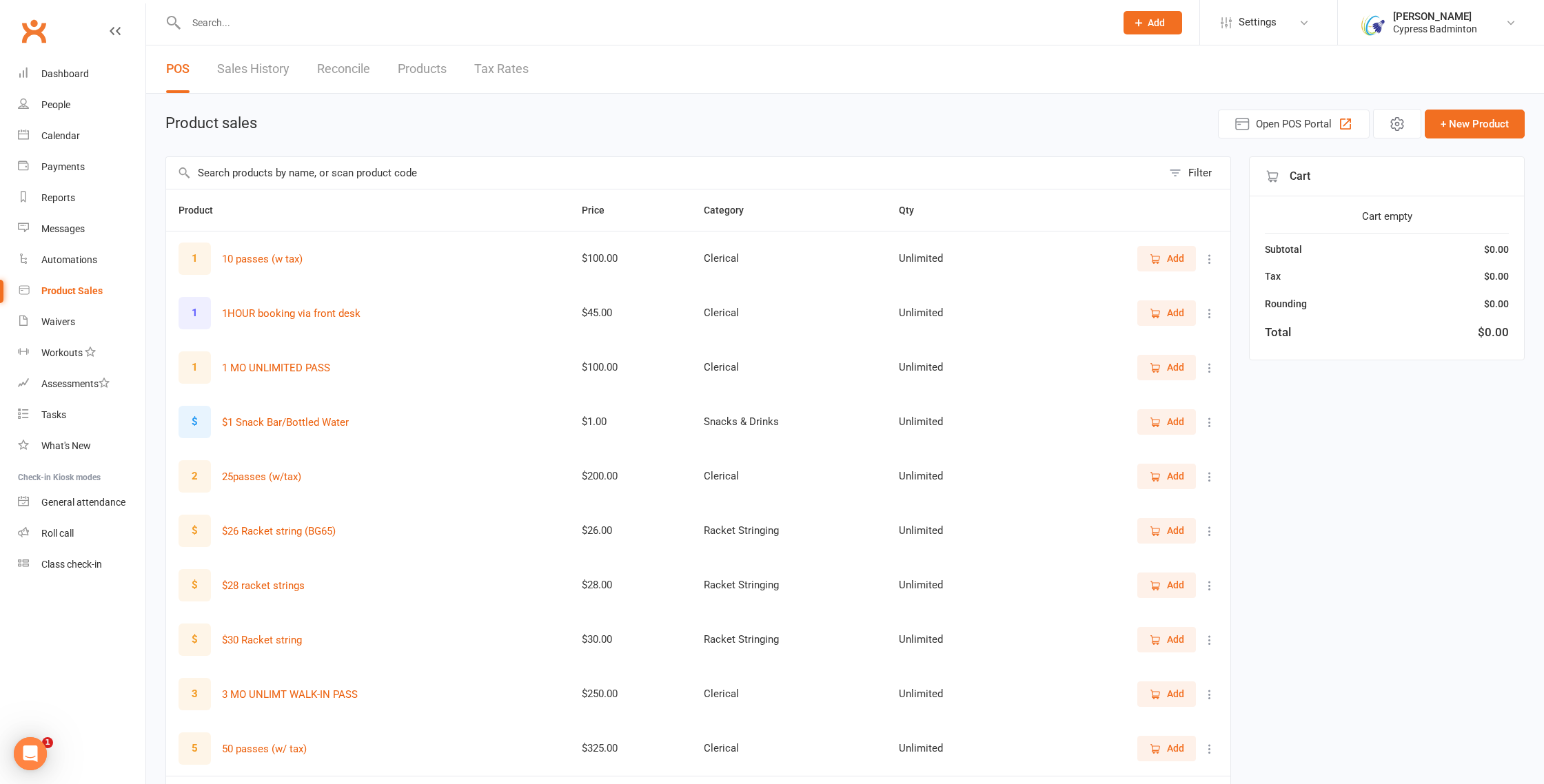
click at [602, 29] on input "text" at bounding box center [644, 23] width 924 height 19
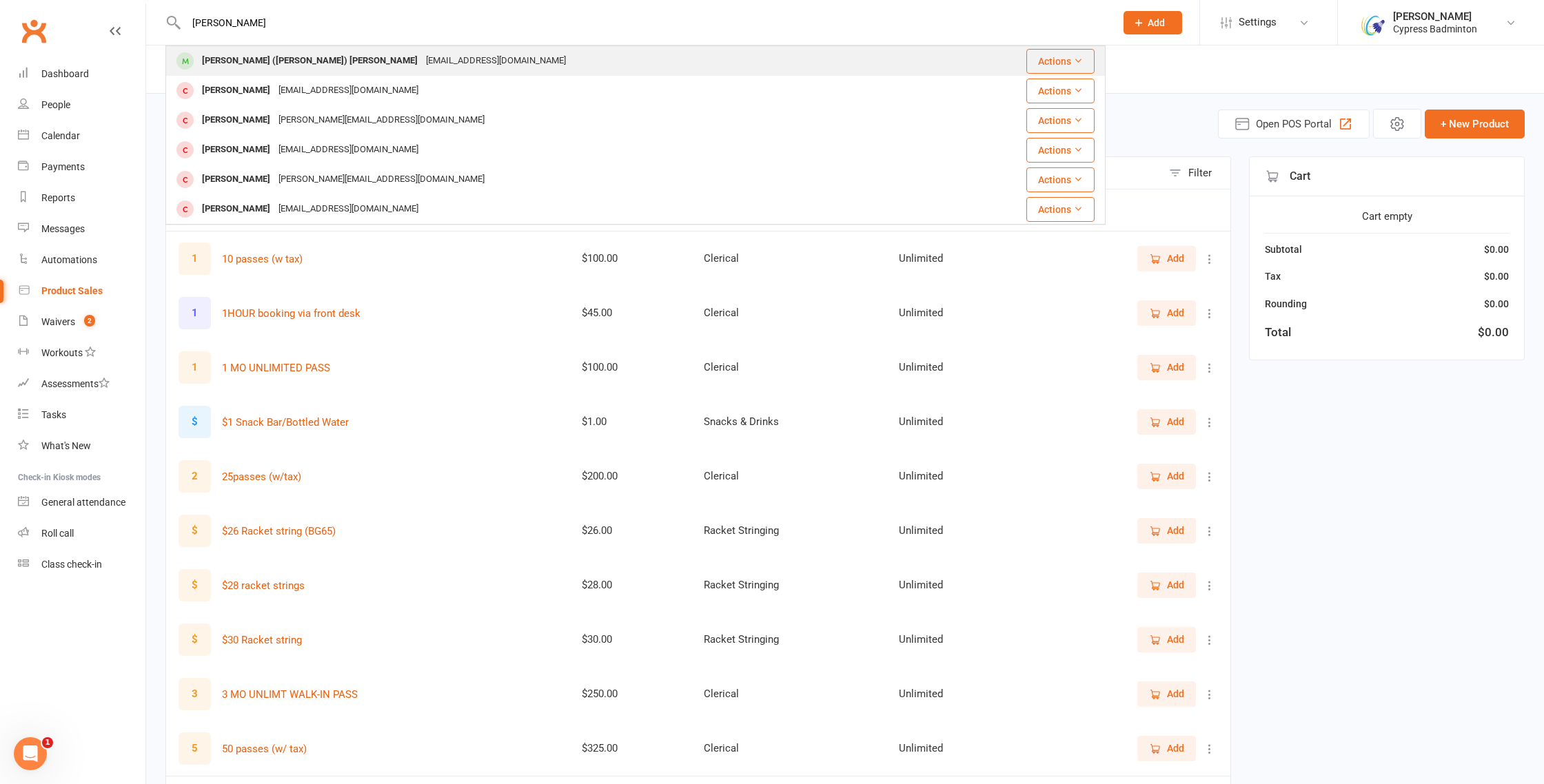
type input "[PERSON_NAME]"
click at [559, 59] on div "[PERSON_NAME] ([PERSON_NAME]) [PERSON_NAME] [EMAIL_ADDRESS][DOMAIN_NAME]" at bounding box center [559, 61] width 785 height 28
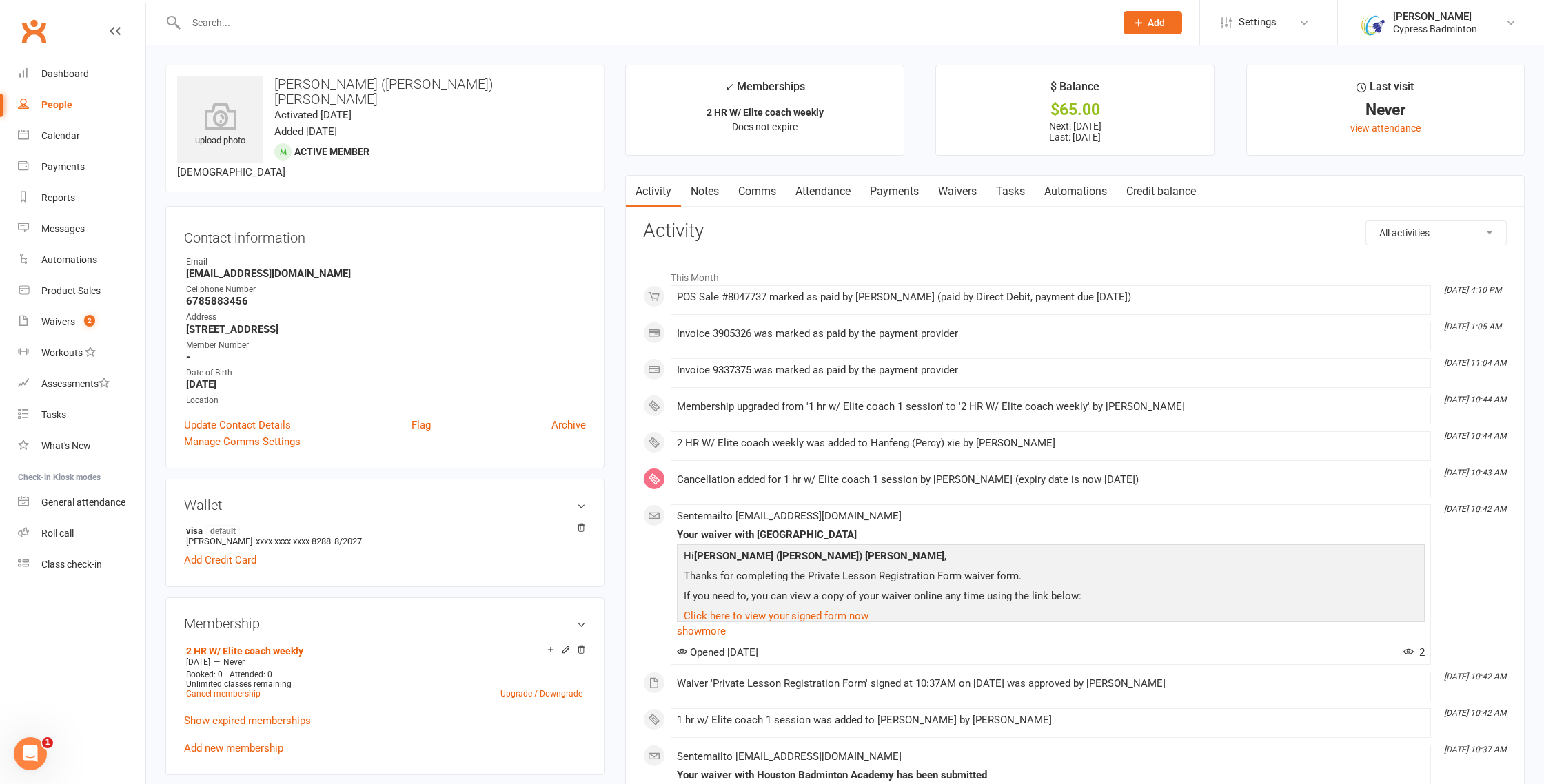
drag, startPoint x: 905, startPoint y: 187, endPoint x: 942, endPoint y: 214, distance: 45.8
click at [908, 188] on link "Payments" at bounding box center [894, 191] width 68 height 32
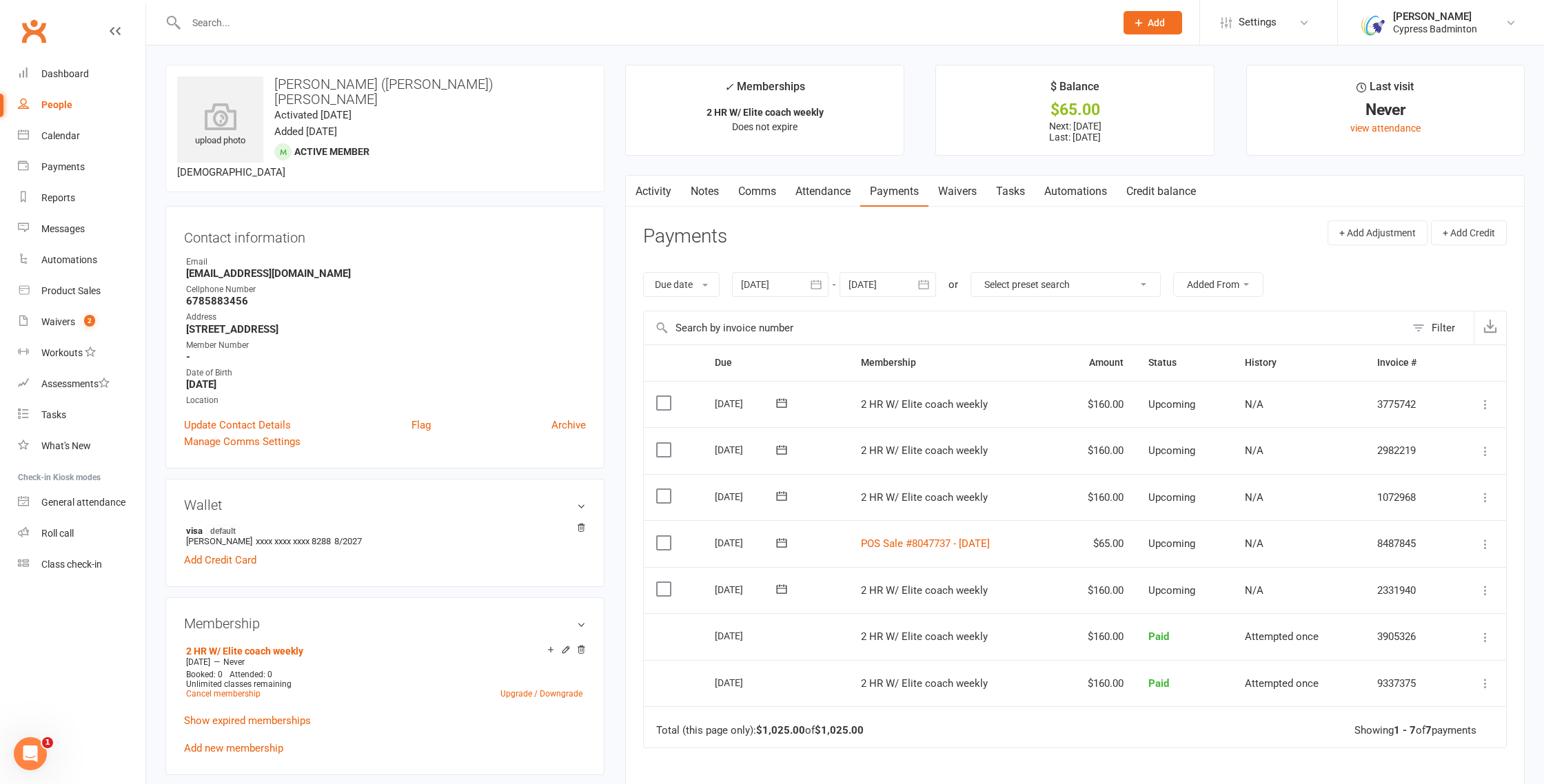
click at [1488, 546] on icon at bounding box center [1485, 544] width 14 height 14
click at [777, 544] on icon at bounding box center [782, 543] width 14 height 14
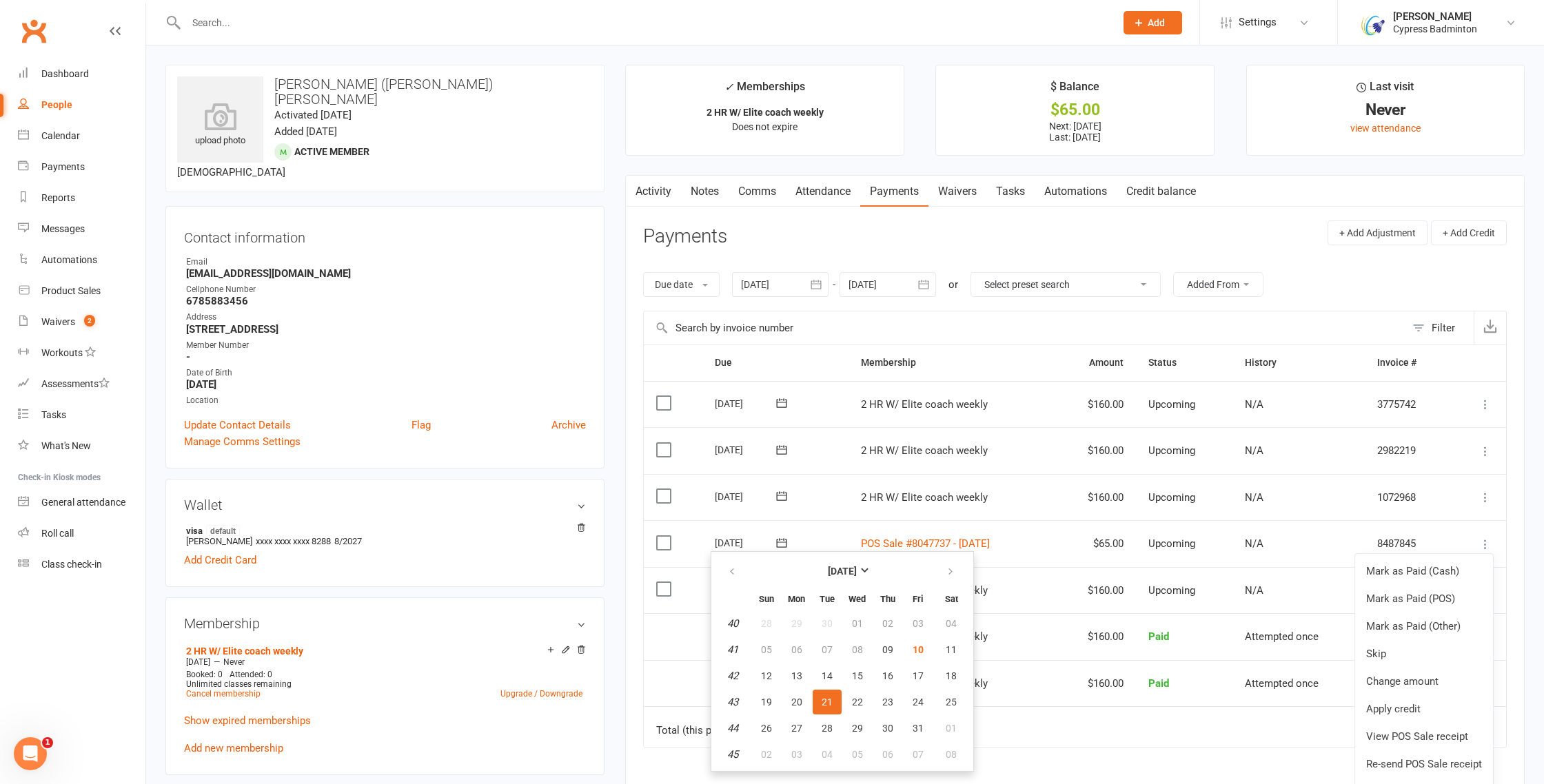
click at [832, 697] on button "21" at bounding box center [827, 702] width 29 height 25
